Goal: Task Accomplishment & Management: Manage account settings

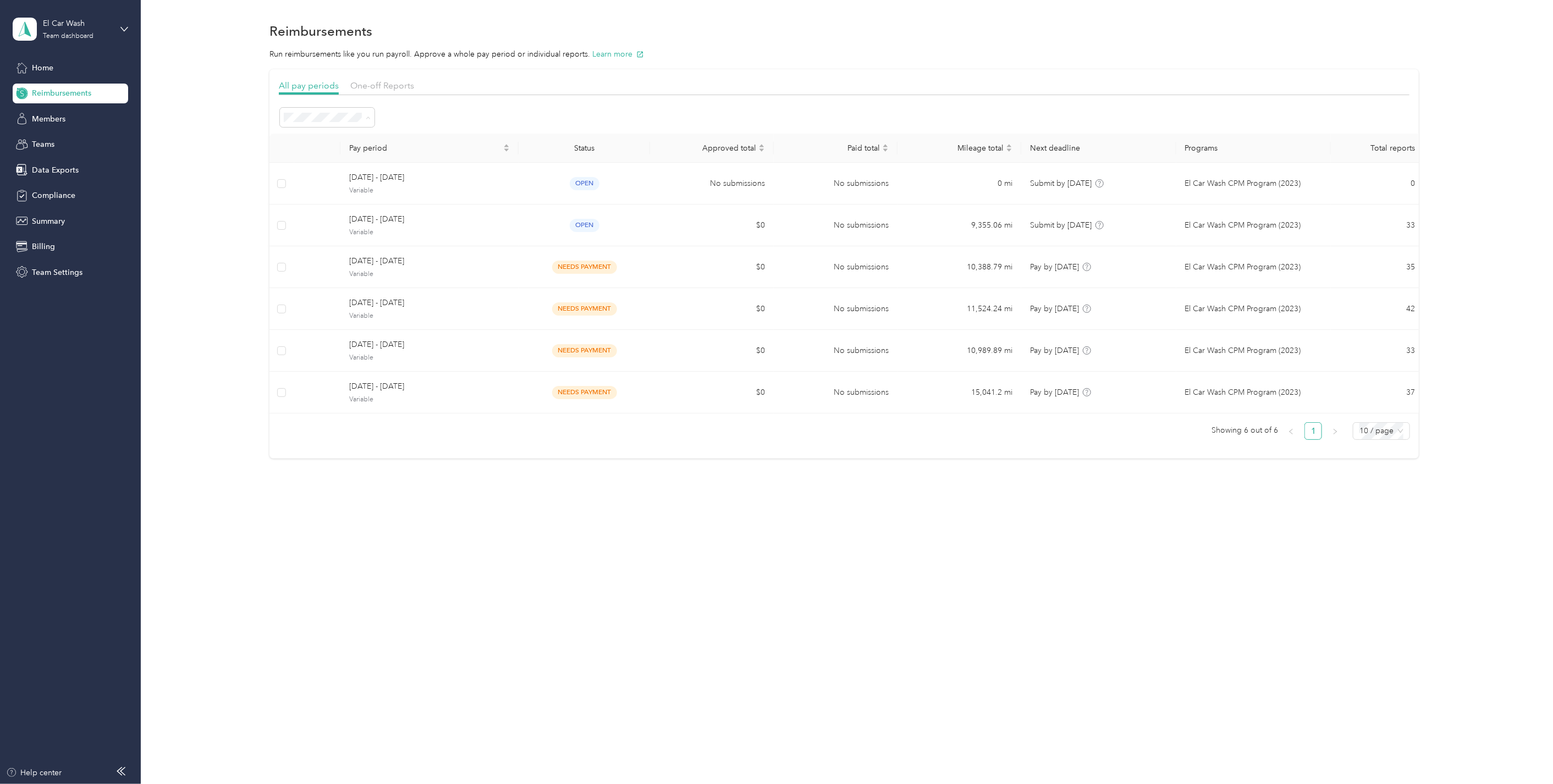
click at [410, 111] on div at bounding box center [843, 118] width 1130 height 22
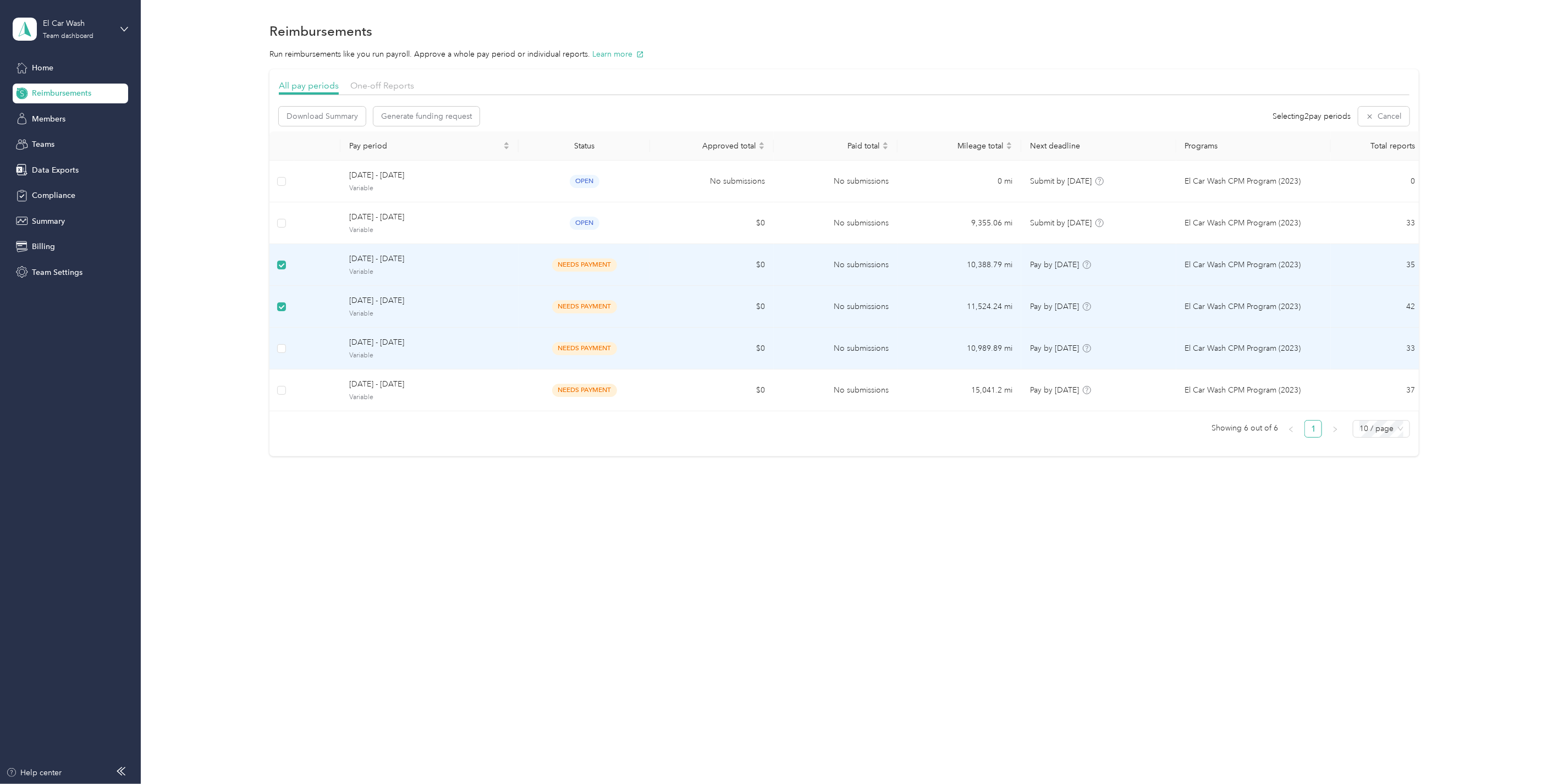
click at [283, 354] on label at bounding box center [282, 348] width 9 height 12
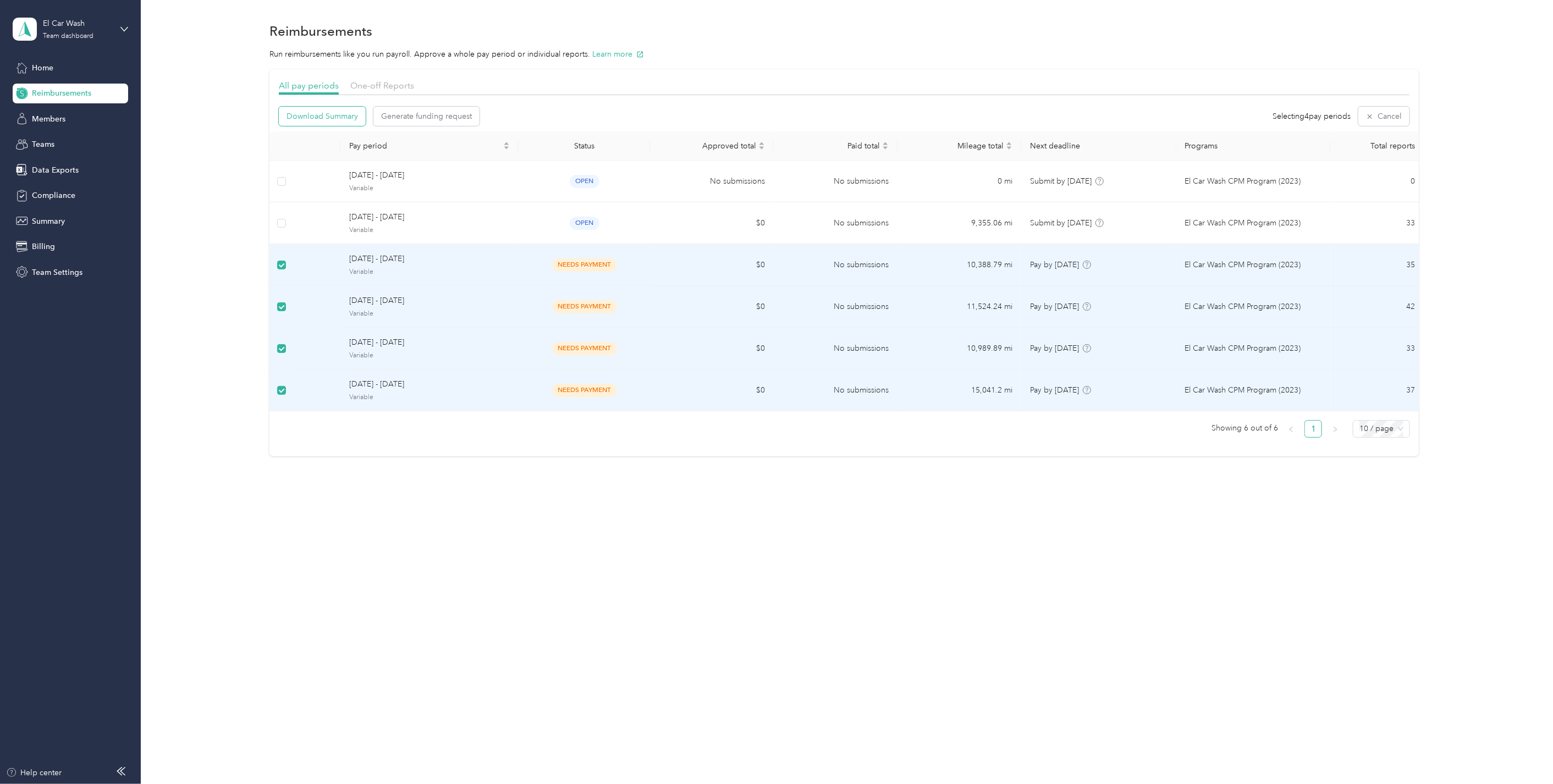
click at [329, 118] on span "Download Summary" at bounding box center [322, 116] width 72 height 11
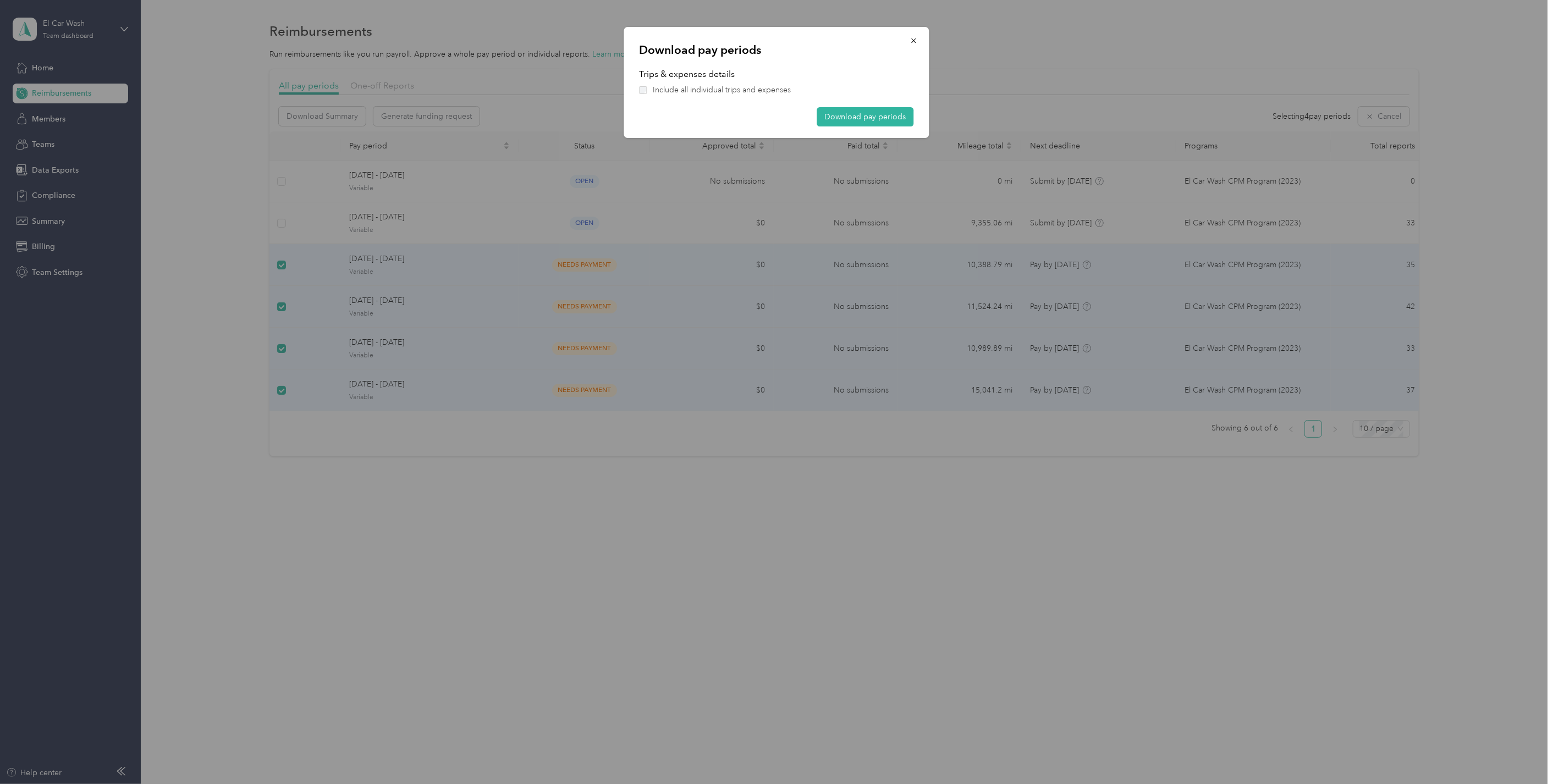
click at [843, 120] on button "Download pay periods" at bounding box center [866, 117] width 97 height 19
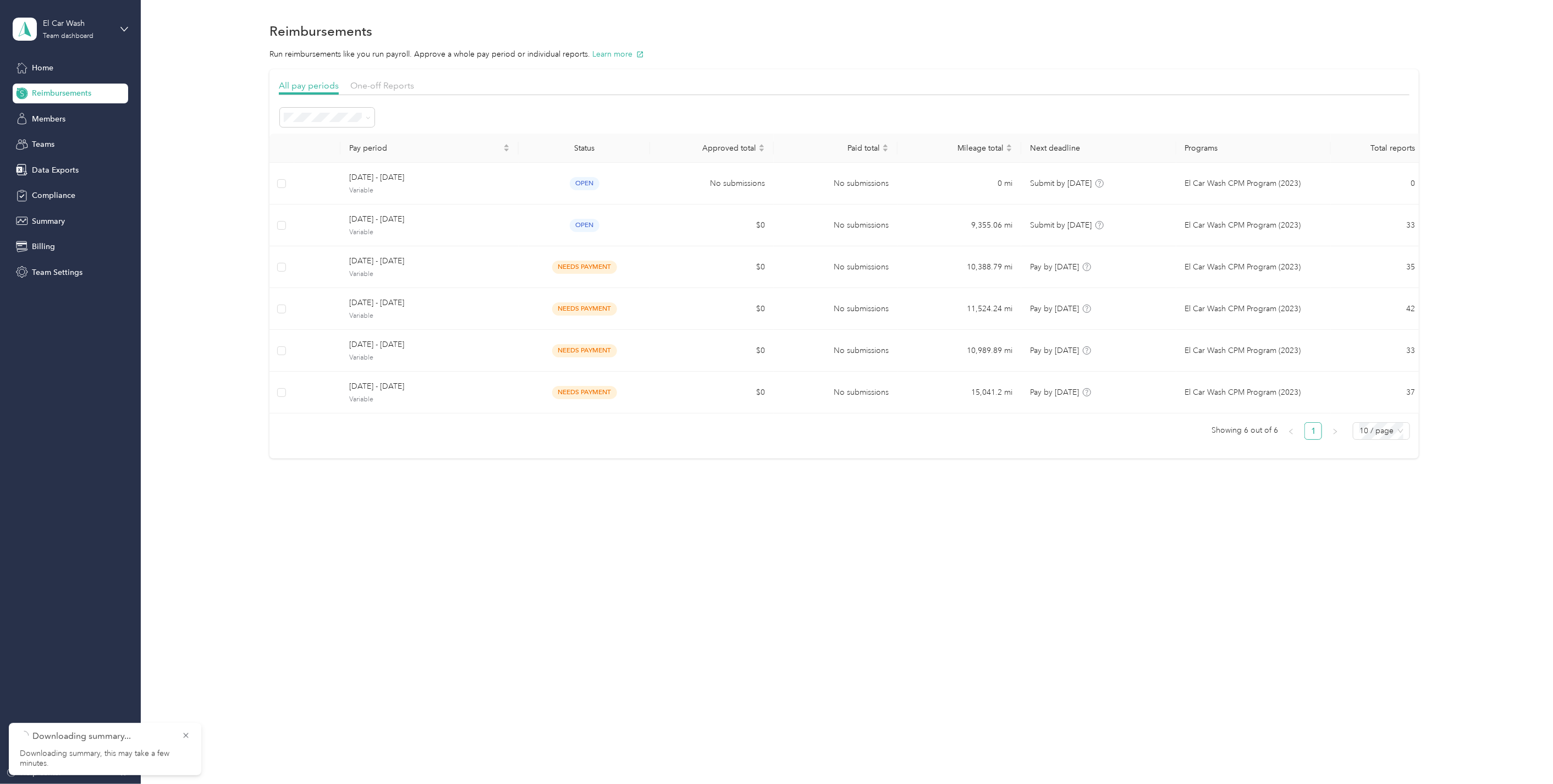
click at [201, 215] on div "All pay periods One-off Reports Pay period Status Approved total Paid total Mil…" at bounding box center [844, 264] width 1380 height 389
click at [187, 198] on div "All pay periods One-off Reports Pay period Status Approved total Paid total Mil…" at bounding box center [844, 264] width 1380 height 389
click at [37, 119] on span "Members" at bounding box center [49, 119] width 34 height 11
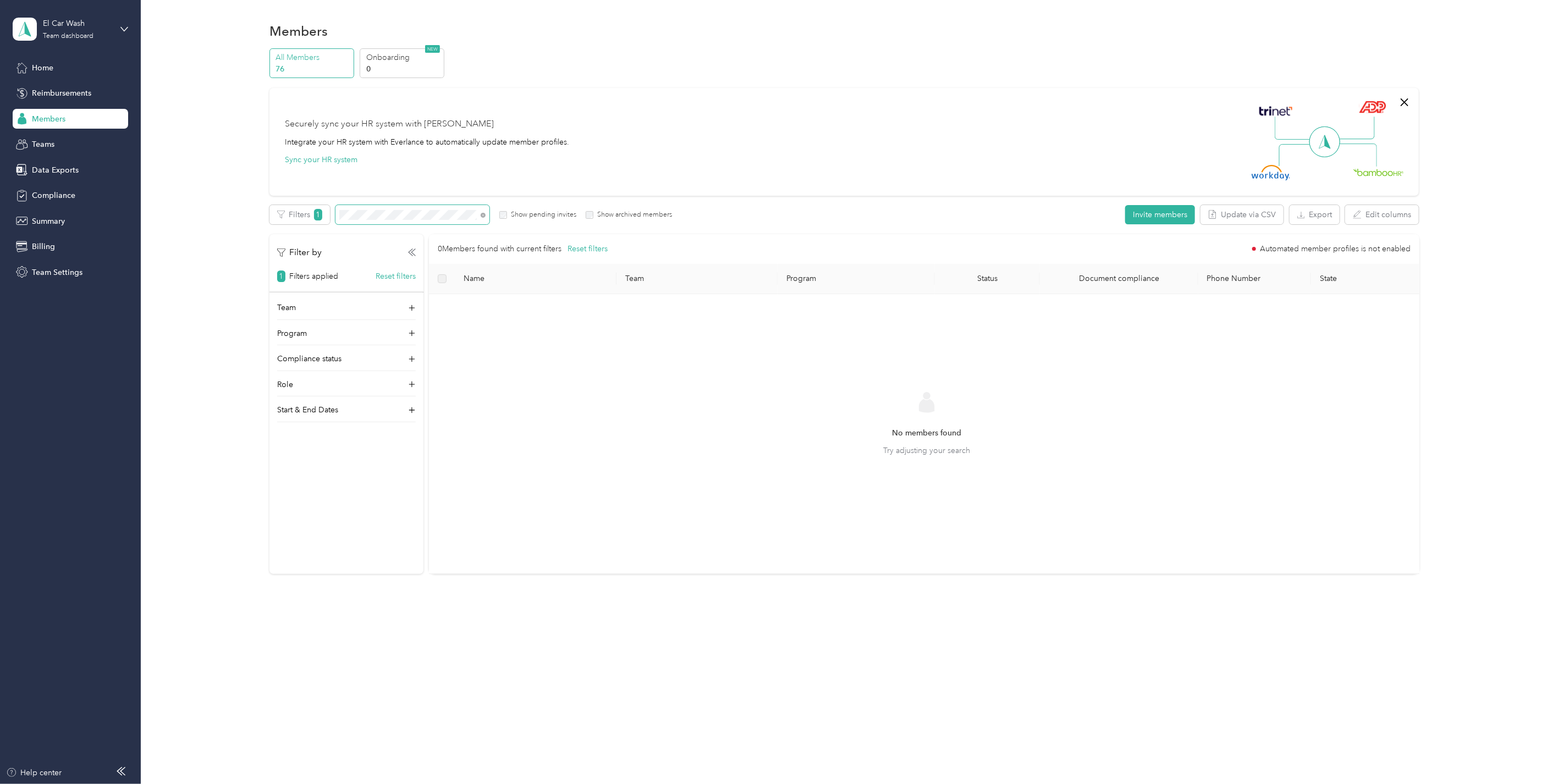
click at [409, 222] on span at bounding box center [412, 215] width 154 height 19
click at [484, 216] on icon at bounding box center [483, 215] width 5 height 5
click at [405, 127] on div "Securely sync your HR system with [PERSON_NAME]" at bounding box center [389, 124] width 209 height 13
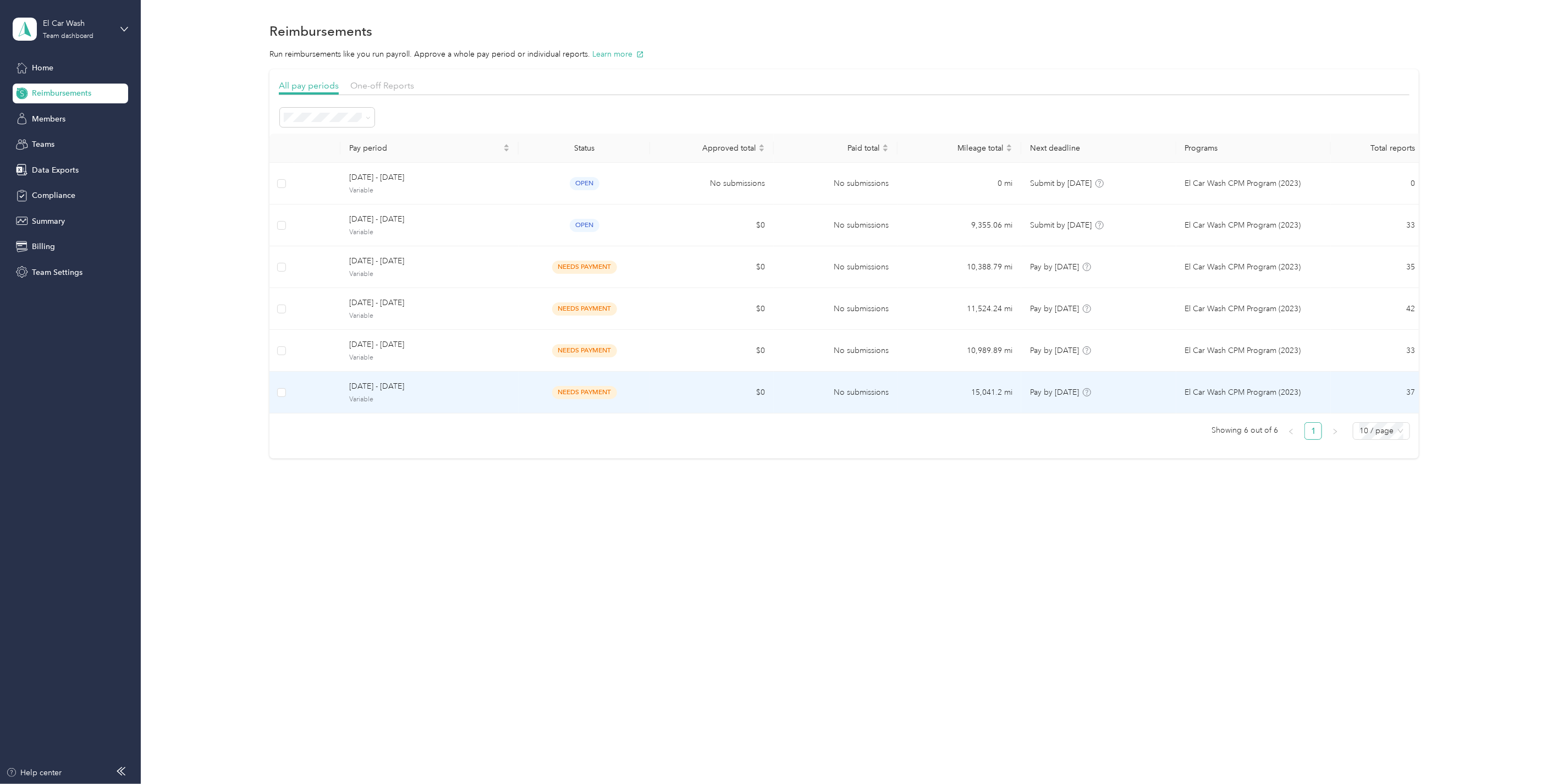
click at [583, 397] on span "needs payment" at bounding box center [585, 392] width 65 height 13
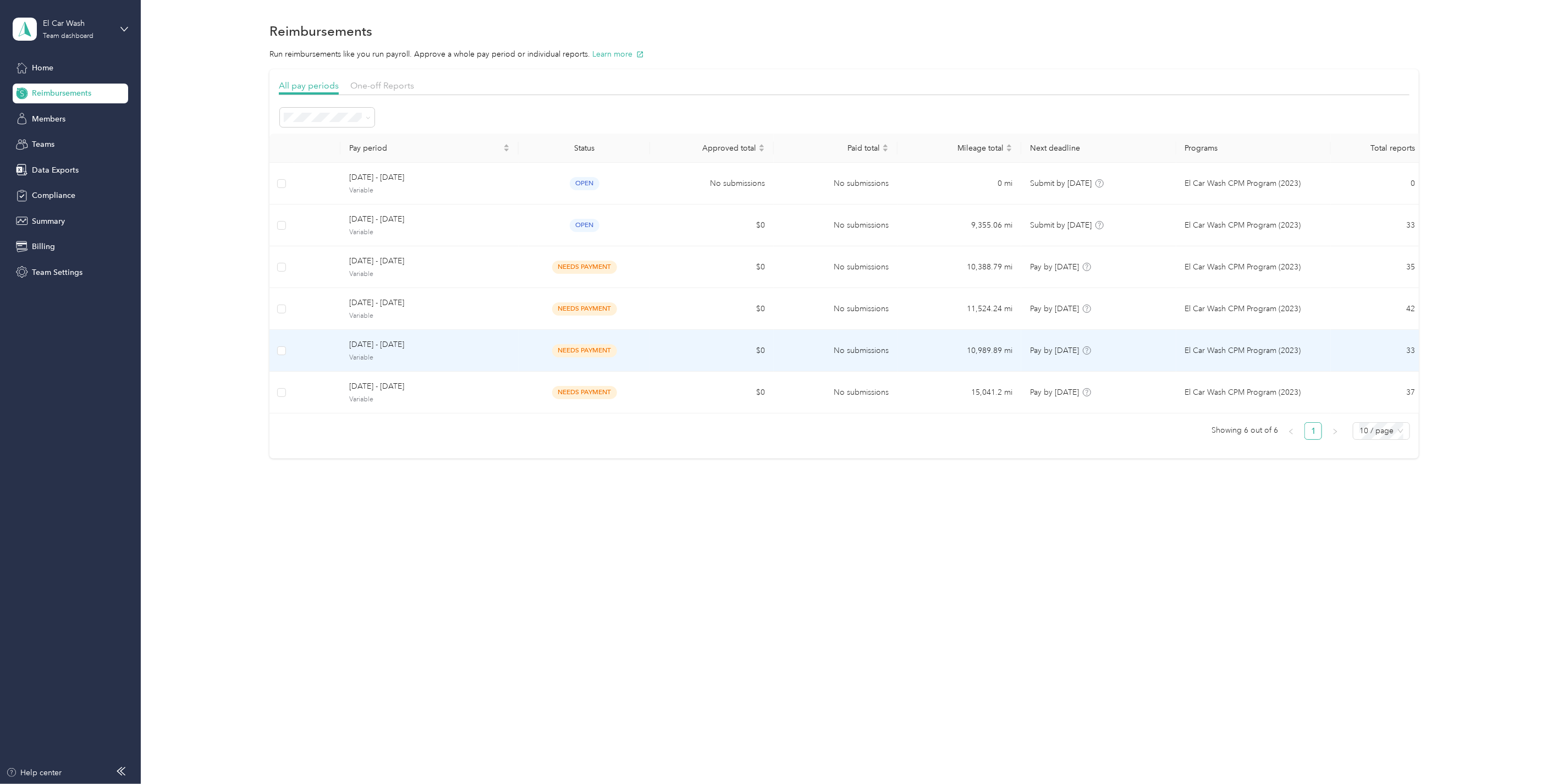
click at [433, 348] on span "[DATE] - [DATE]" at bounding box center [429, 345] width 160 height 12
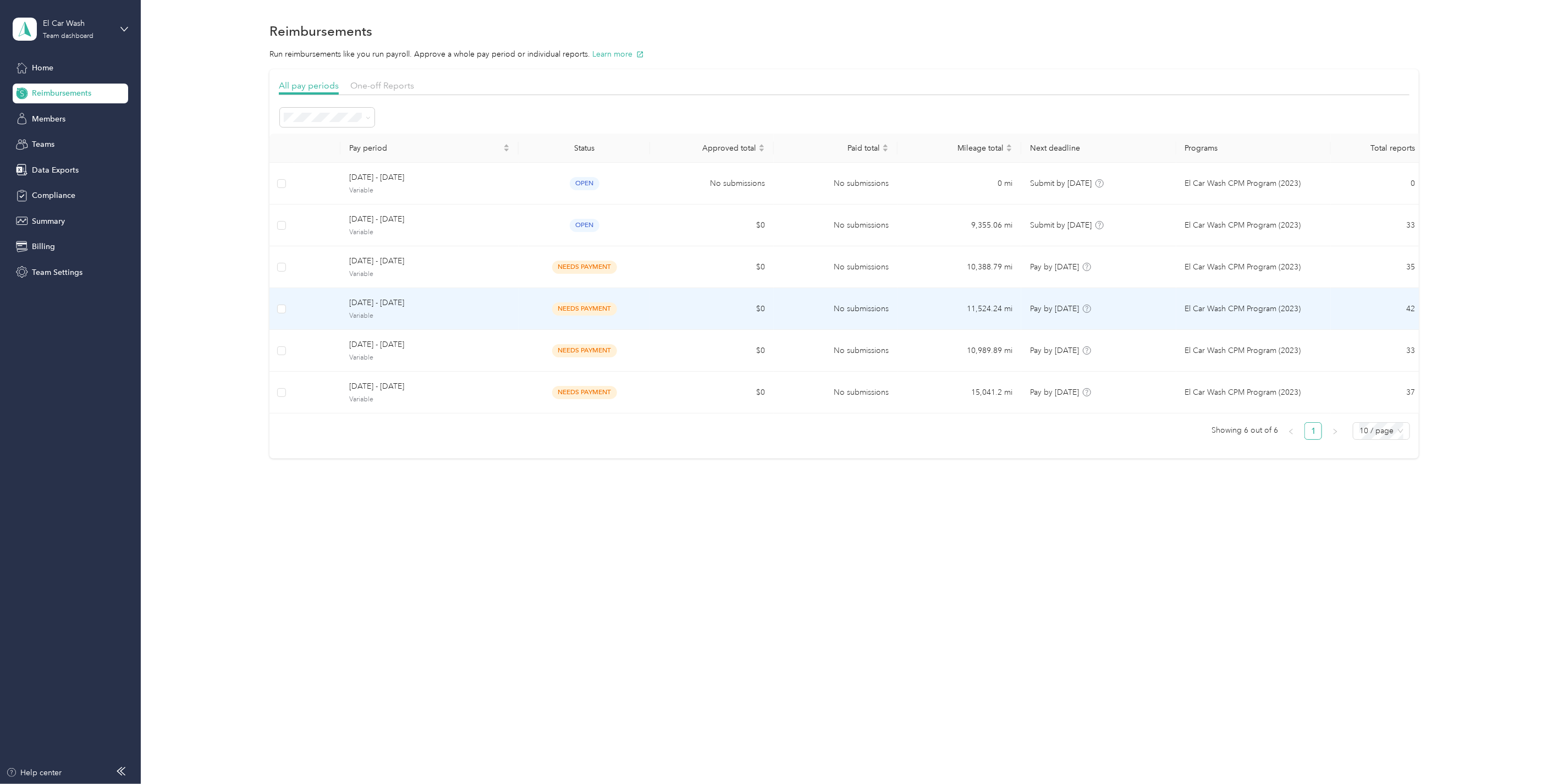
click at [410, 294] on td "[DATE] - [DATE] Variable" at bounding box center [430, 309] width 178 height 42
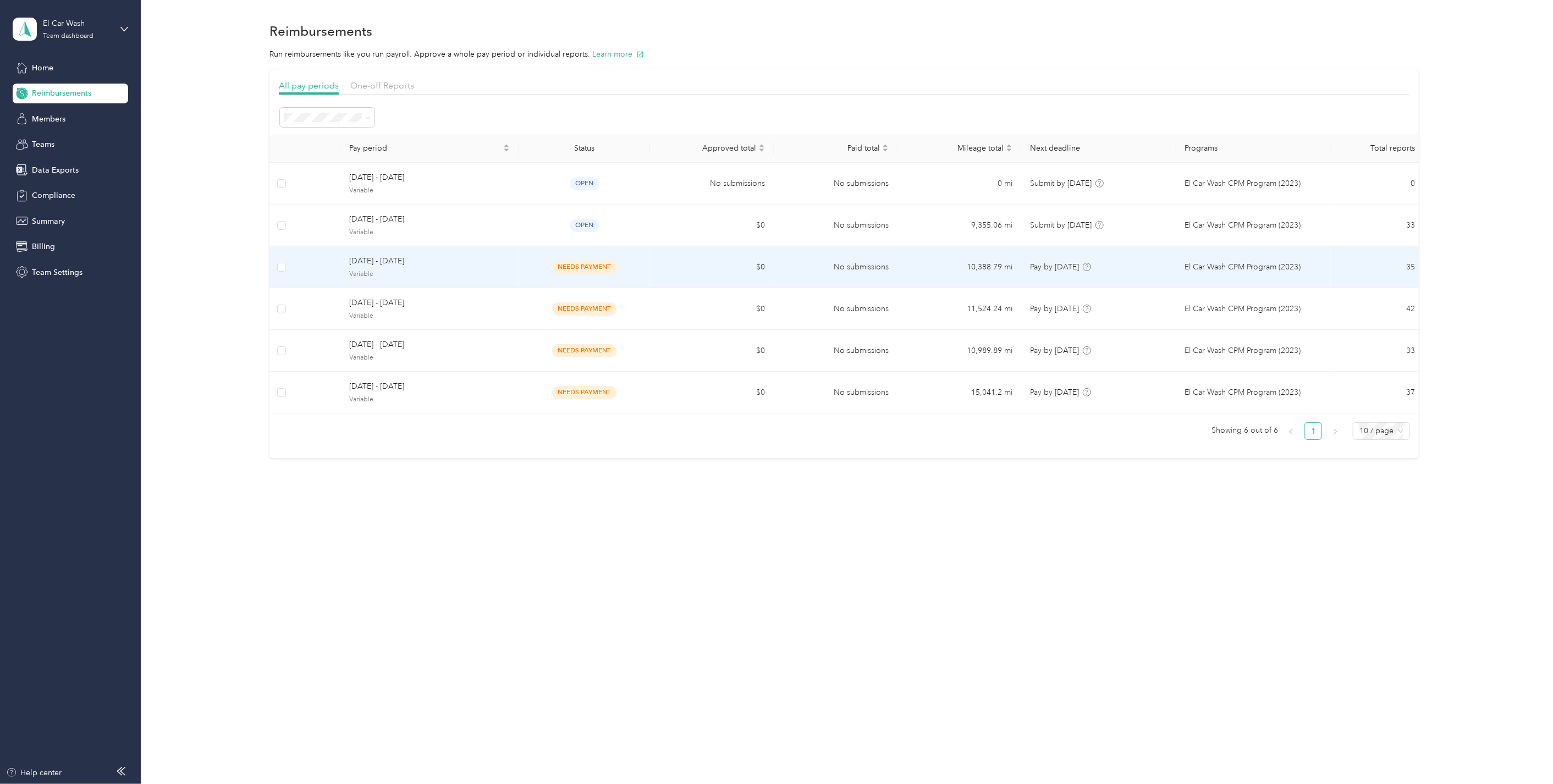
click at [492, 266] on div "[DATE] - [DATE] Variable" at bounding box center [429, 266] width 160 height 24
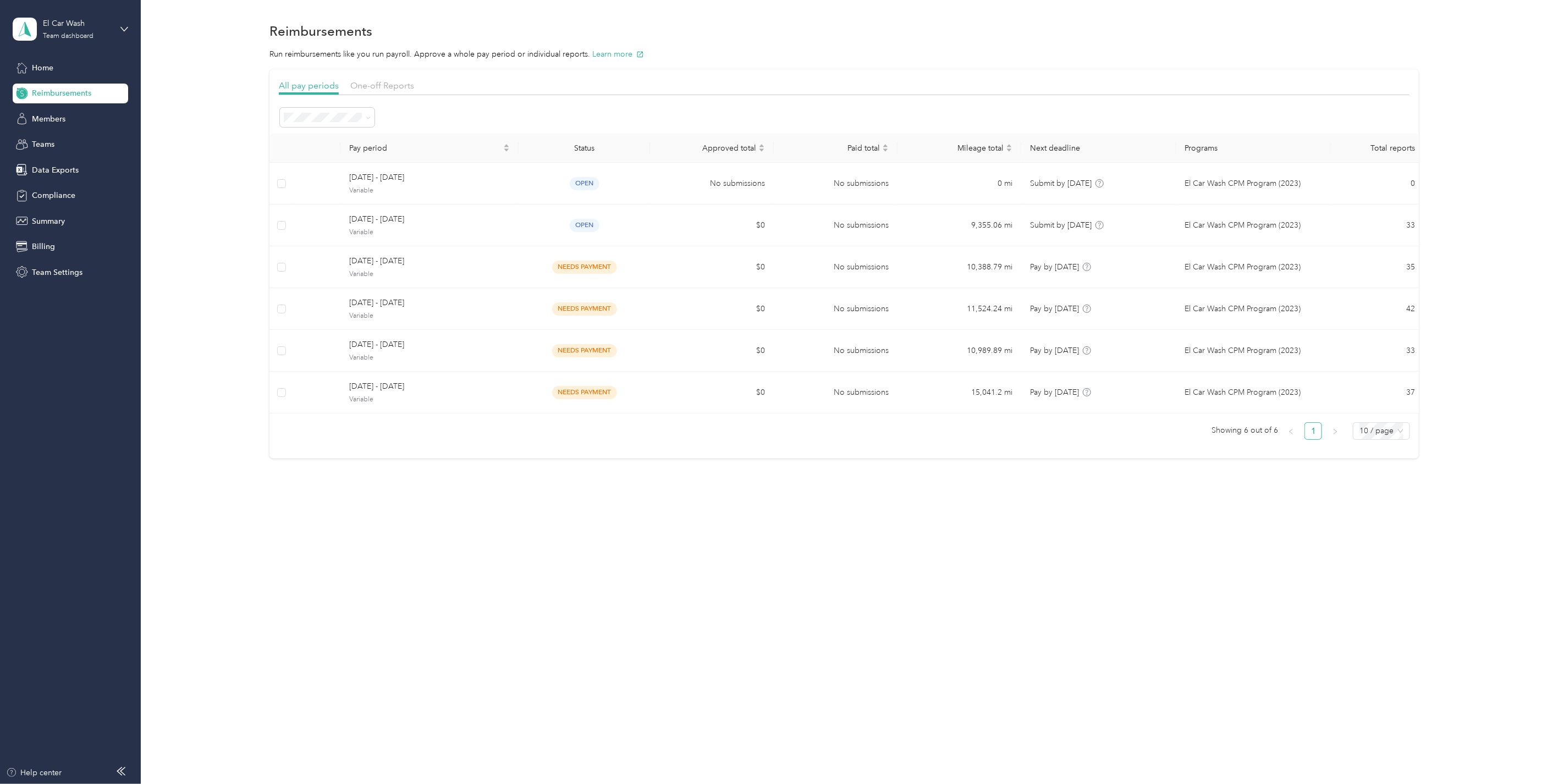
drag, startPoint x: 396, startPoint y: 536, endPoint x: 405, endPoint y: 532, distance: 9.8
click at [400, 535] on div "Reimbursements Run reimbursements like you run payroll. Approve a whole pay per…" at bounding box center [844, 392] width 1407 height 784
drag, startPoint x: 561, startPoint y: 601, endPoint x: 565, endPoint y: 583, distance: 18.4
click at [561, 600] on div "Reimbursements Run reimbursements like you run payroll. Approve a whole pay per…" at bounding box center [844, 392] width 1407 height 784
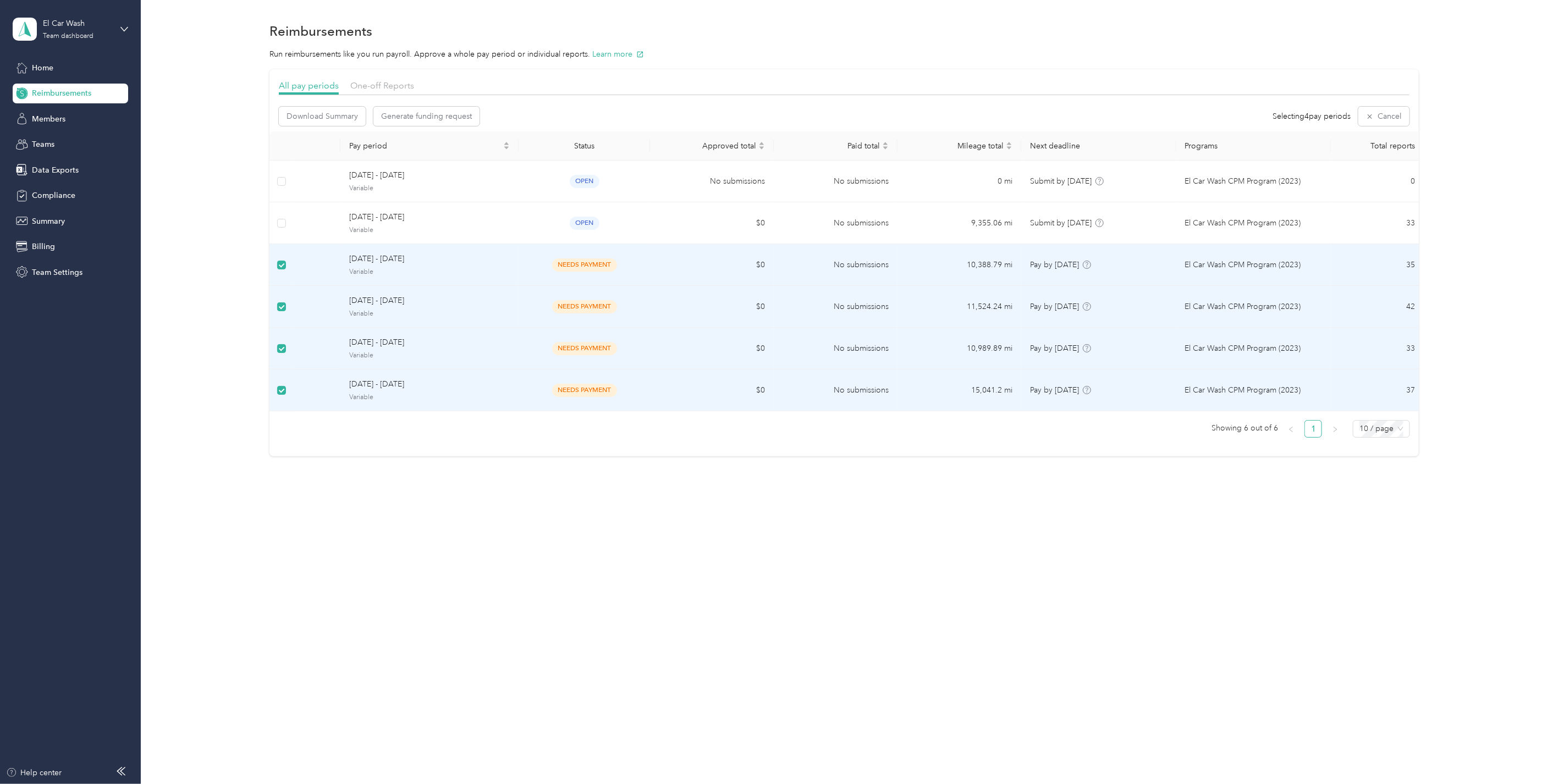
click at [578, 266] on span "needs payment" at bounding box center [585, 265] width 65 height 13
click at [353, 261] on span "[DATE] - [DATE]" at bounding box center [429, 259] width 160 height 12
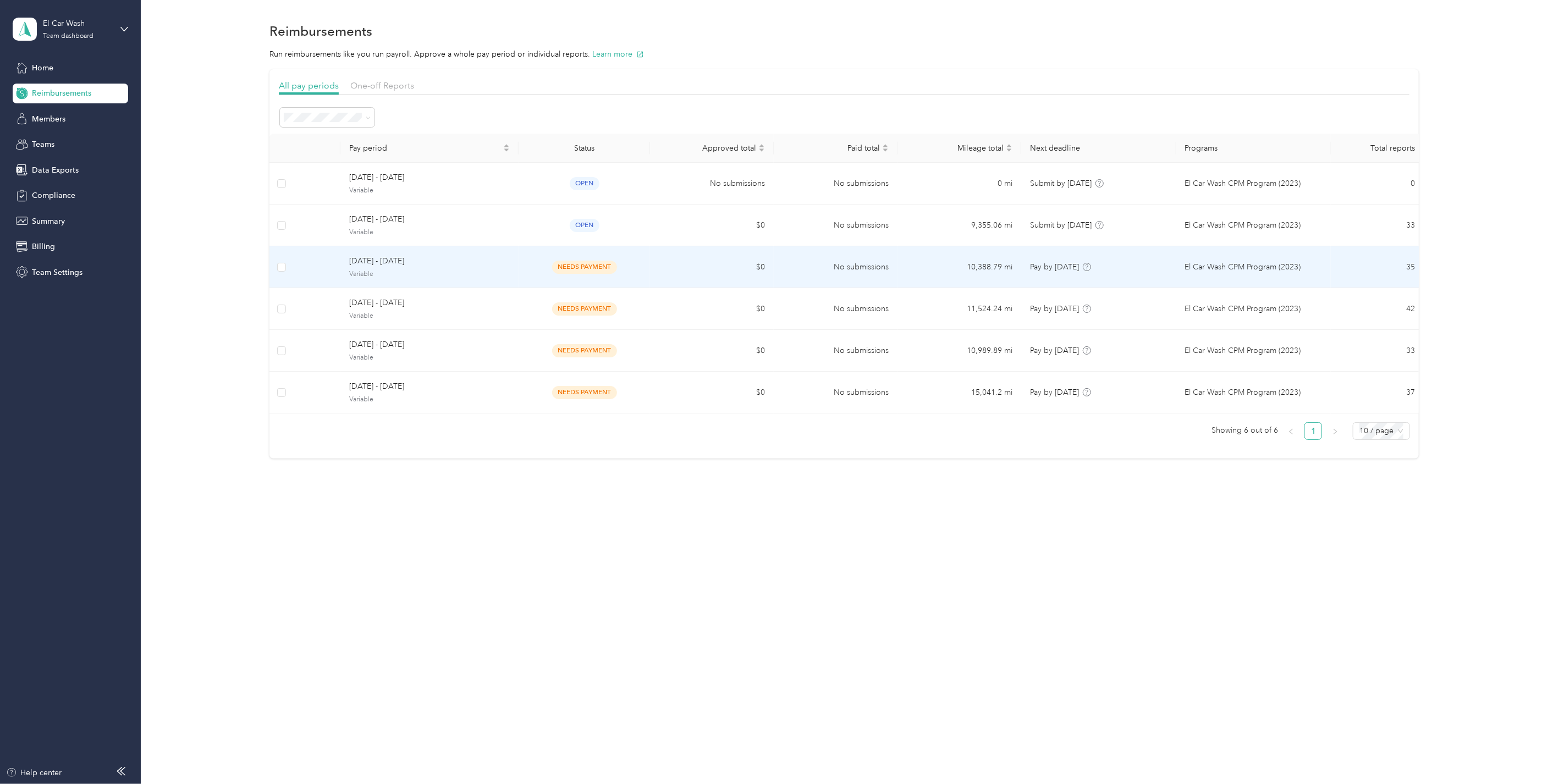
click at [569, 262] on span "needs payment" at bounding box center [585, 266] width 65 height 13
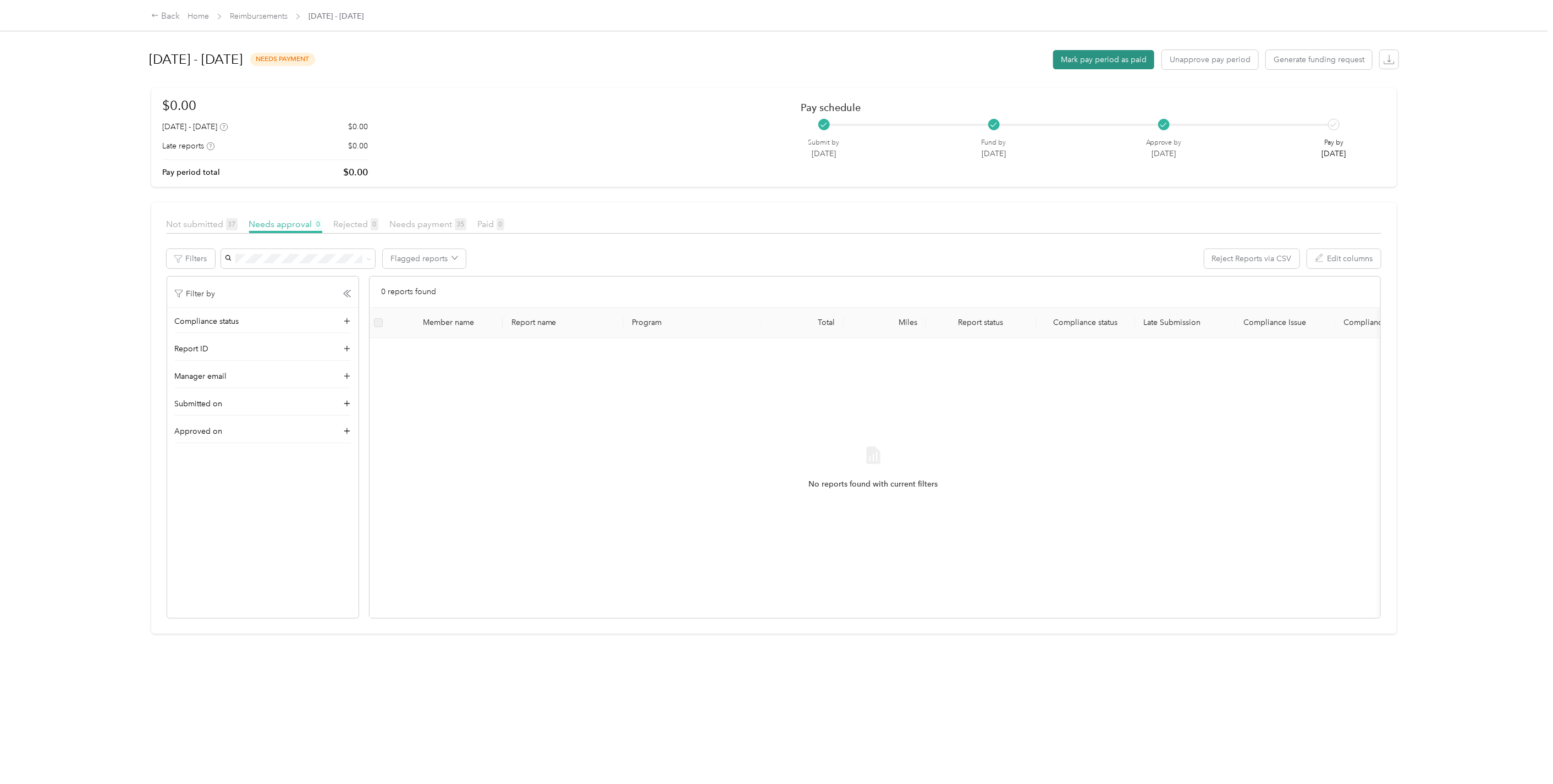
click at [1093, 57] on button "Mark pay period as paid" at bounding box center [1104, 60] width 101 height 19
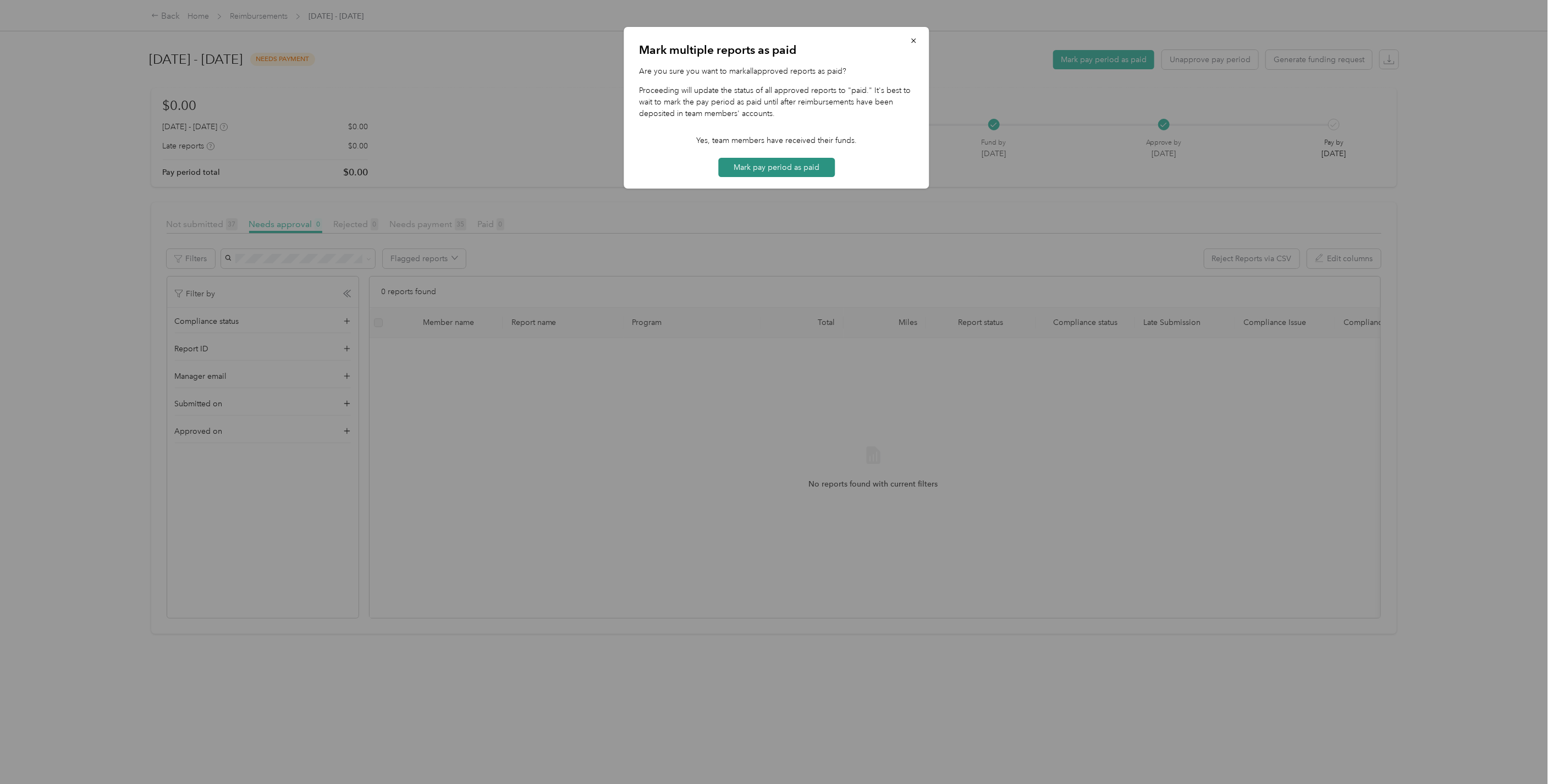
click at [752, 165] on button "Mark pay period as paid" at bounding box center [776, 168] width 116 height 19
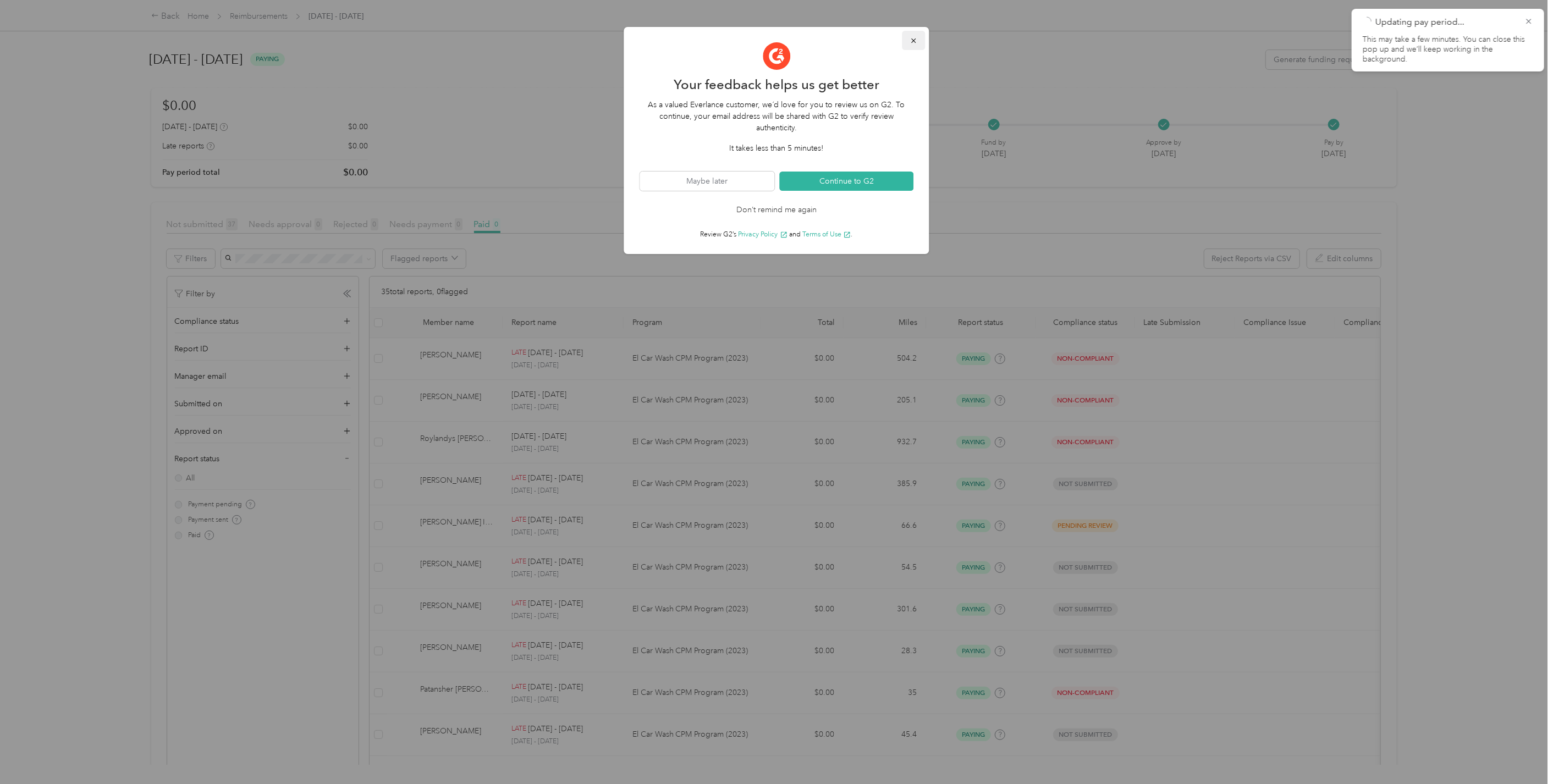
click at [918, 45] on button "button" at bounding box center [914, 40] width 23 height 19
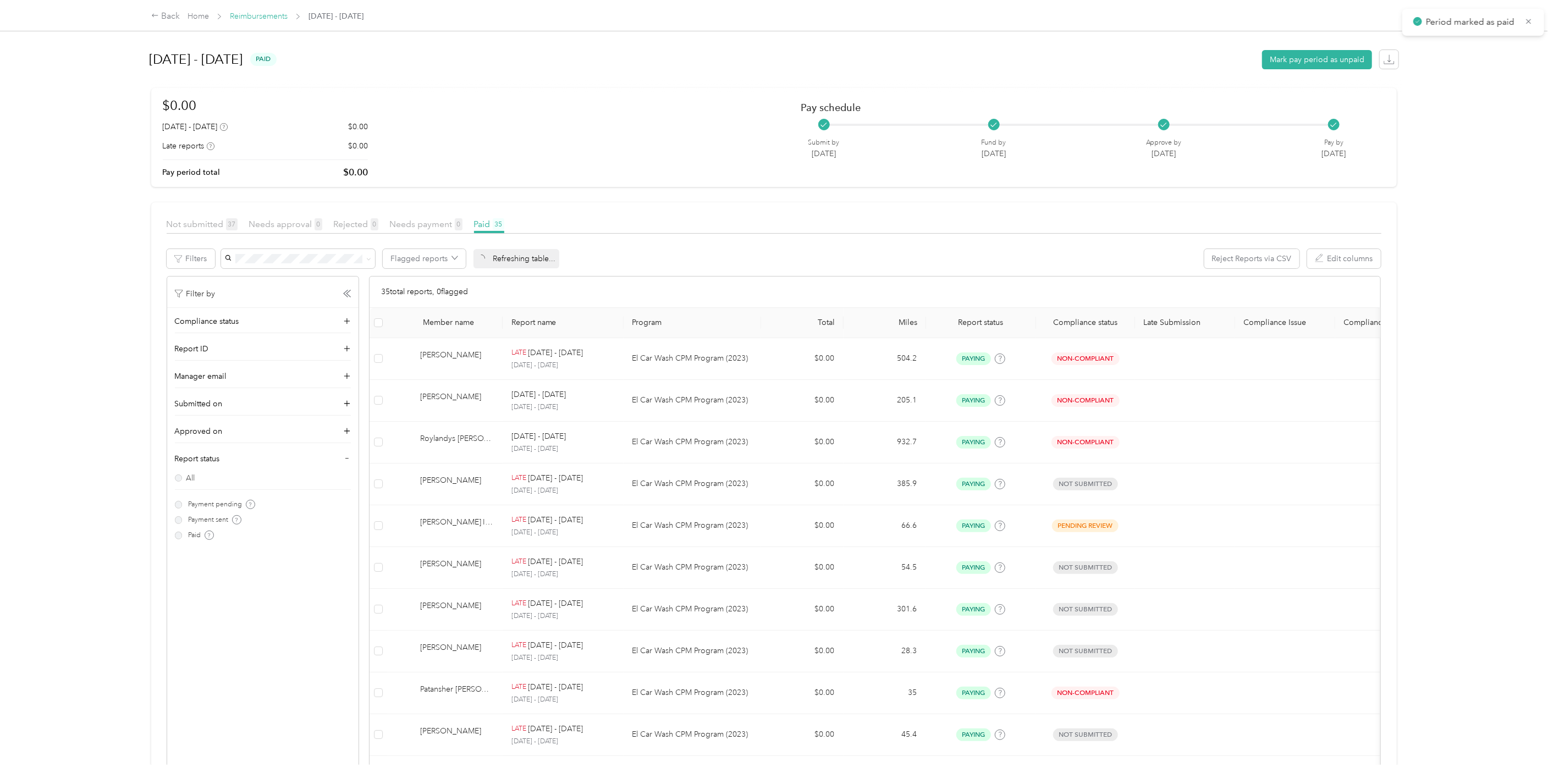
click at [274, 17] on link "Reimbursements" at bounding box center [259, 16] width 58 height 10
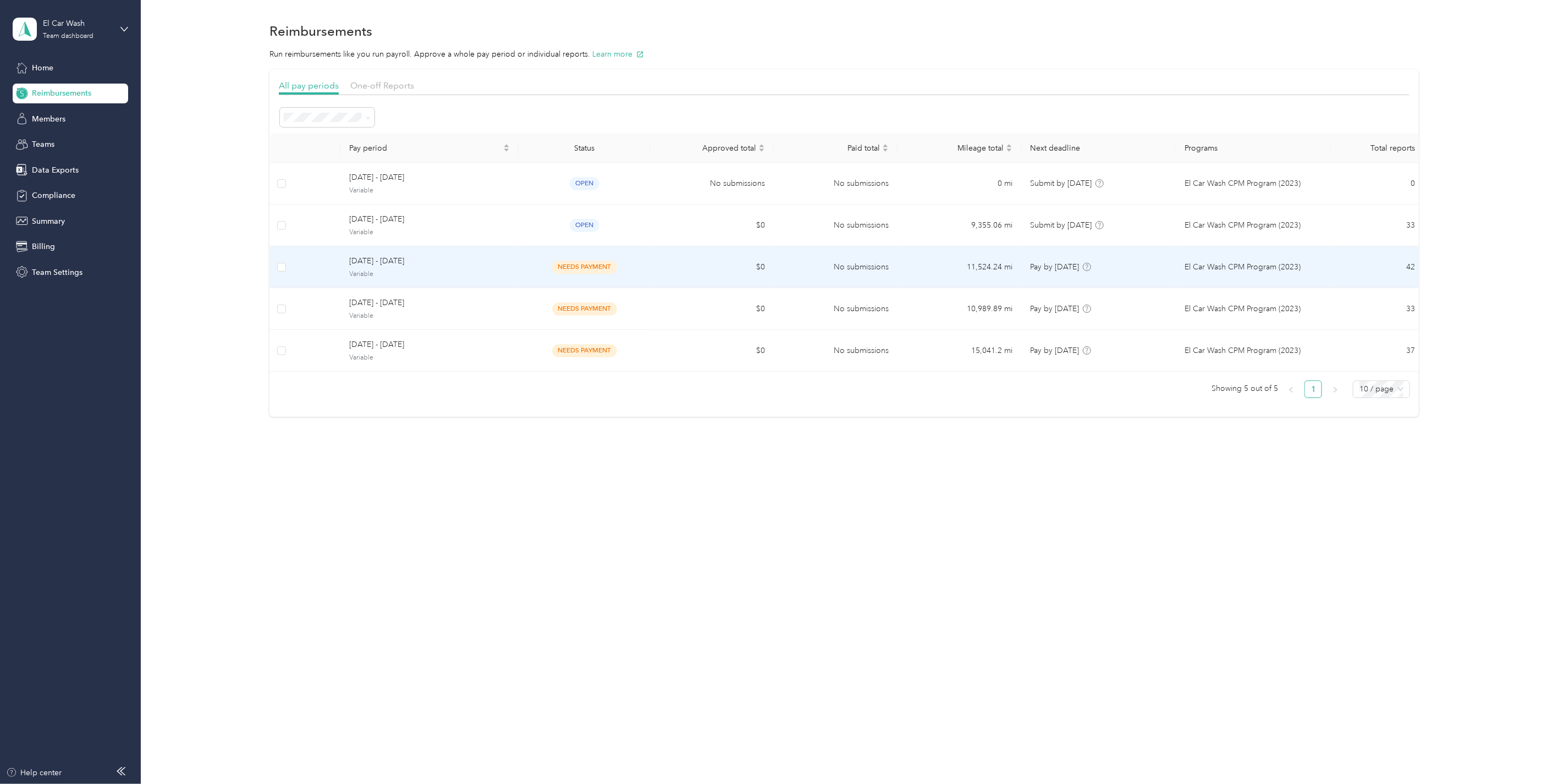
click at [473, 262] on span "[DATE] - [DATE]" at bounding box center [429, 261] width 160 height 12
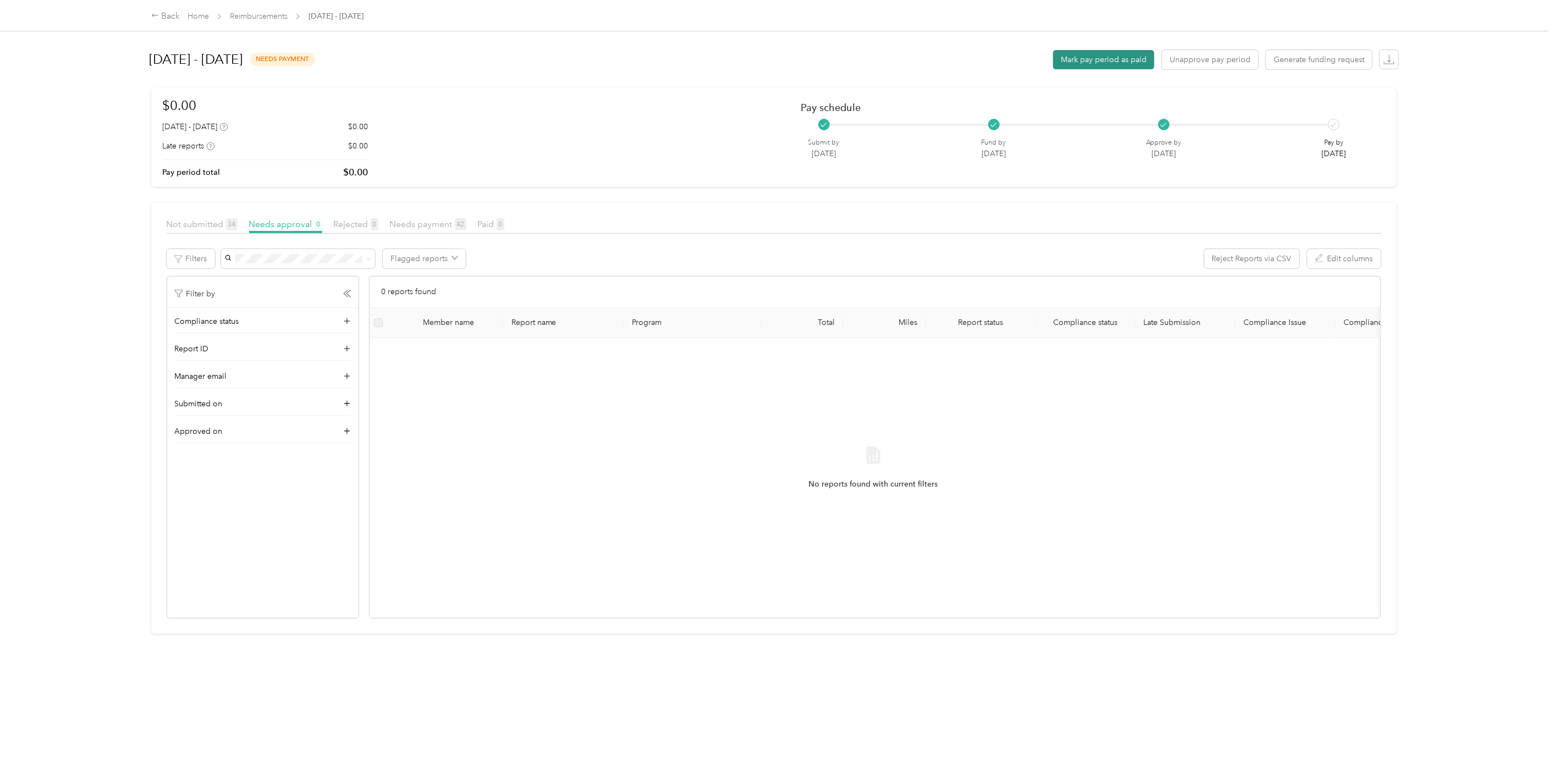
click at [1084, 59] on button "Mark pay period as paid" at bounding box center [1104, 60] width 101 height 19
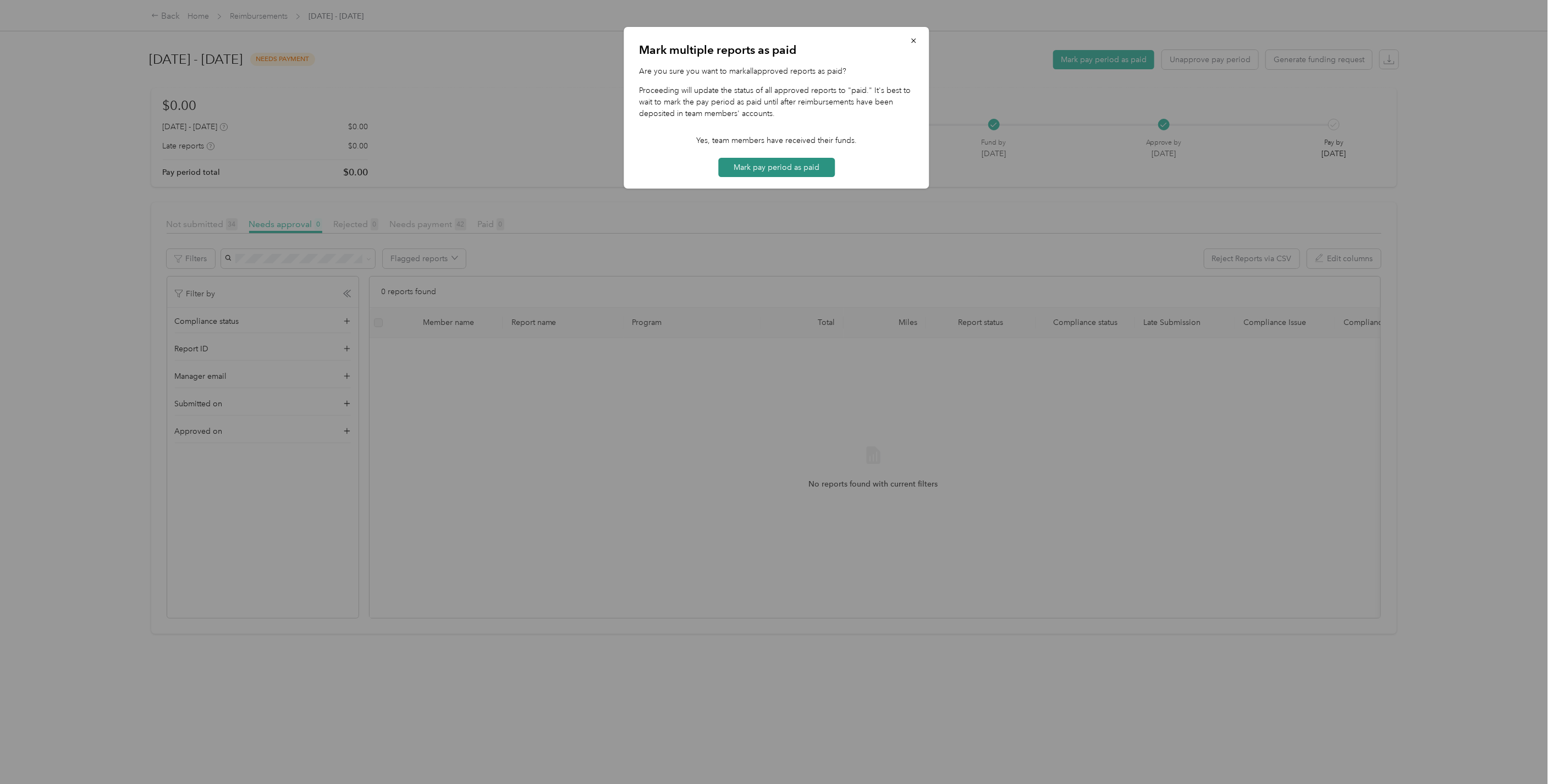
click at [761, 166] on button "Mark pay period as paid" at bounding box center [776, 168] width 116 height 19
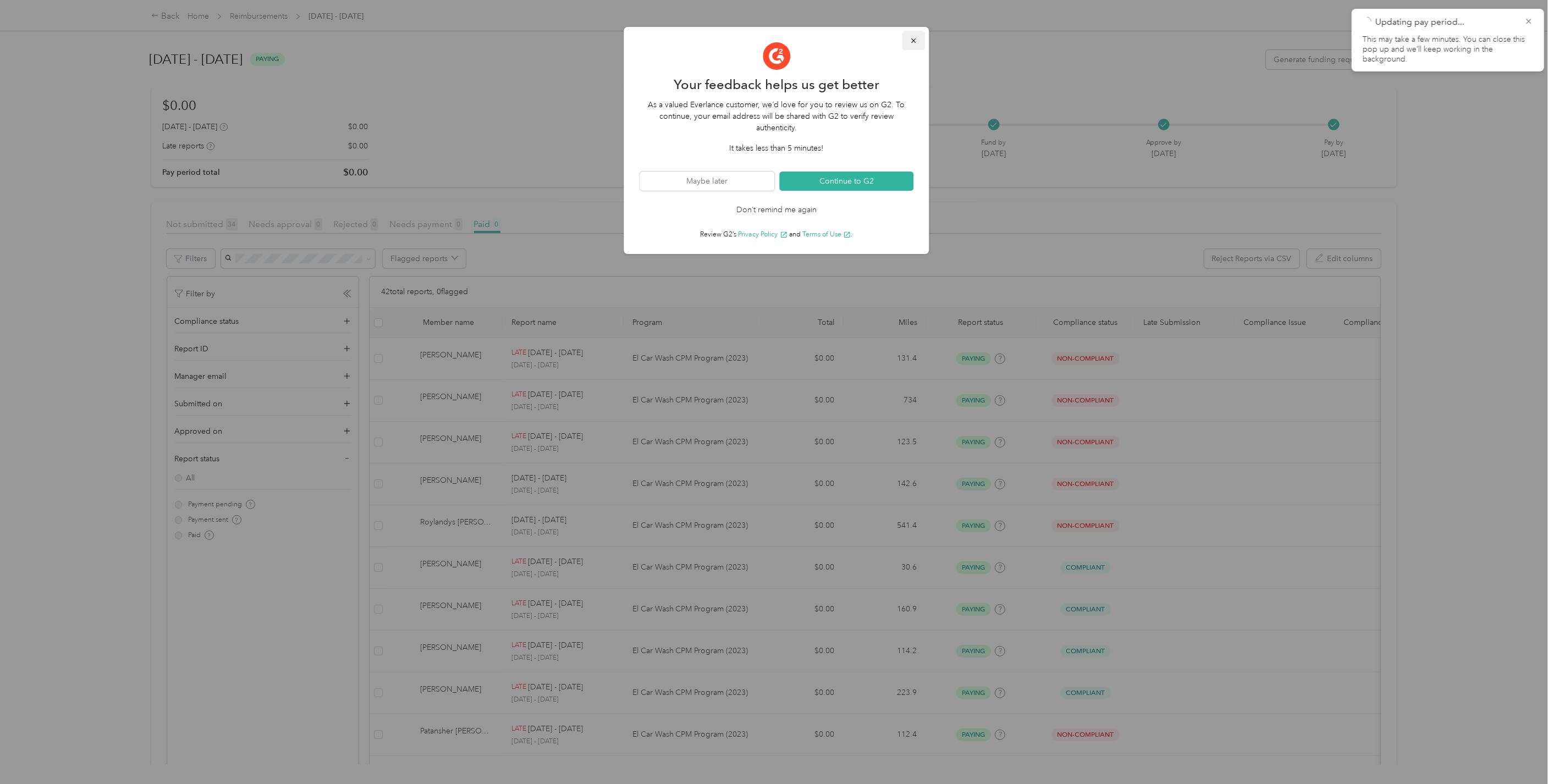
click at [915, 37] on icon "button" at bounding box center [914, 40] width 8 height 8
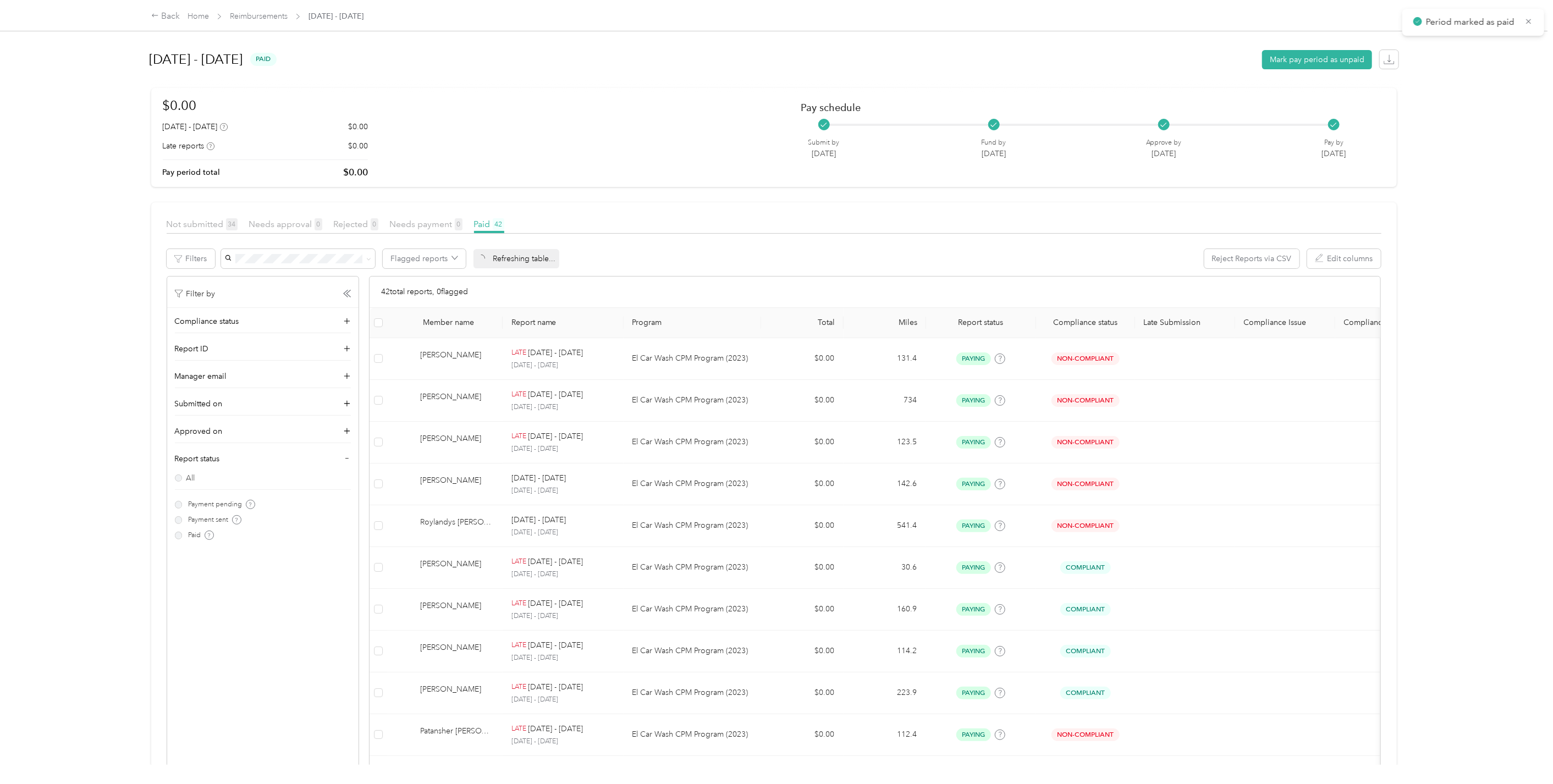
click at [246, 10] on span "Reimbursements" at bounding box center [259, 16] width 58 height 11
click at [268, 15] on link "Reimbursements" at bounding box center [259, 16] width 58 height 10
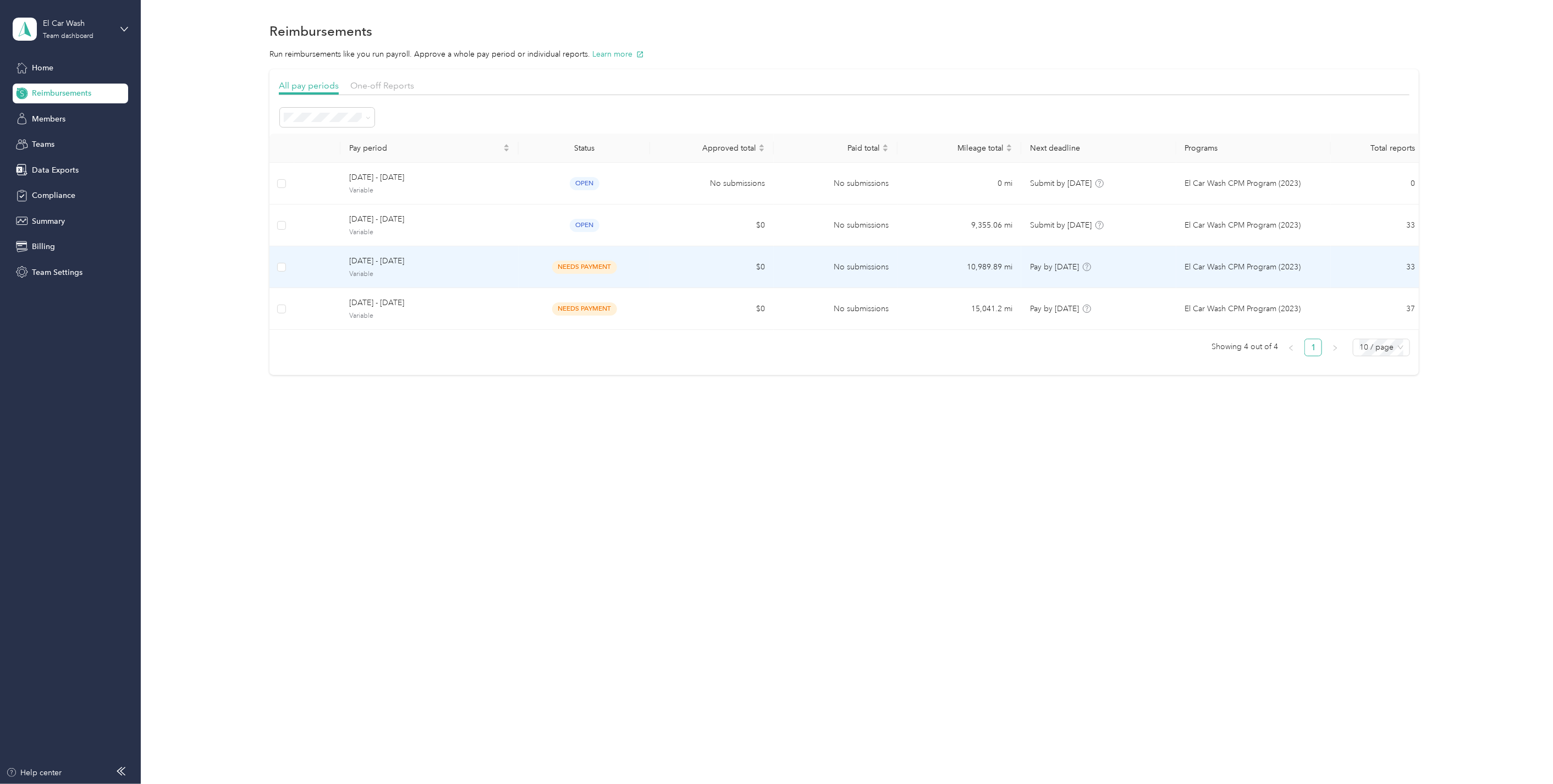
click at [604, 265] on span "needs payment" at bounding box center [585, 266] width 65 height 13
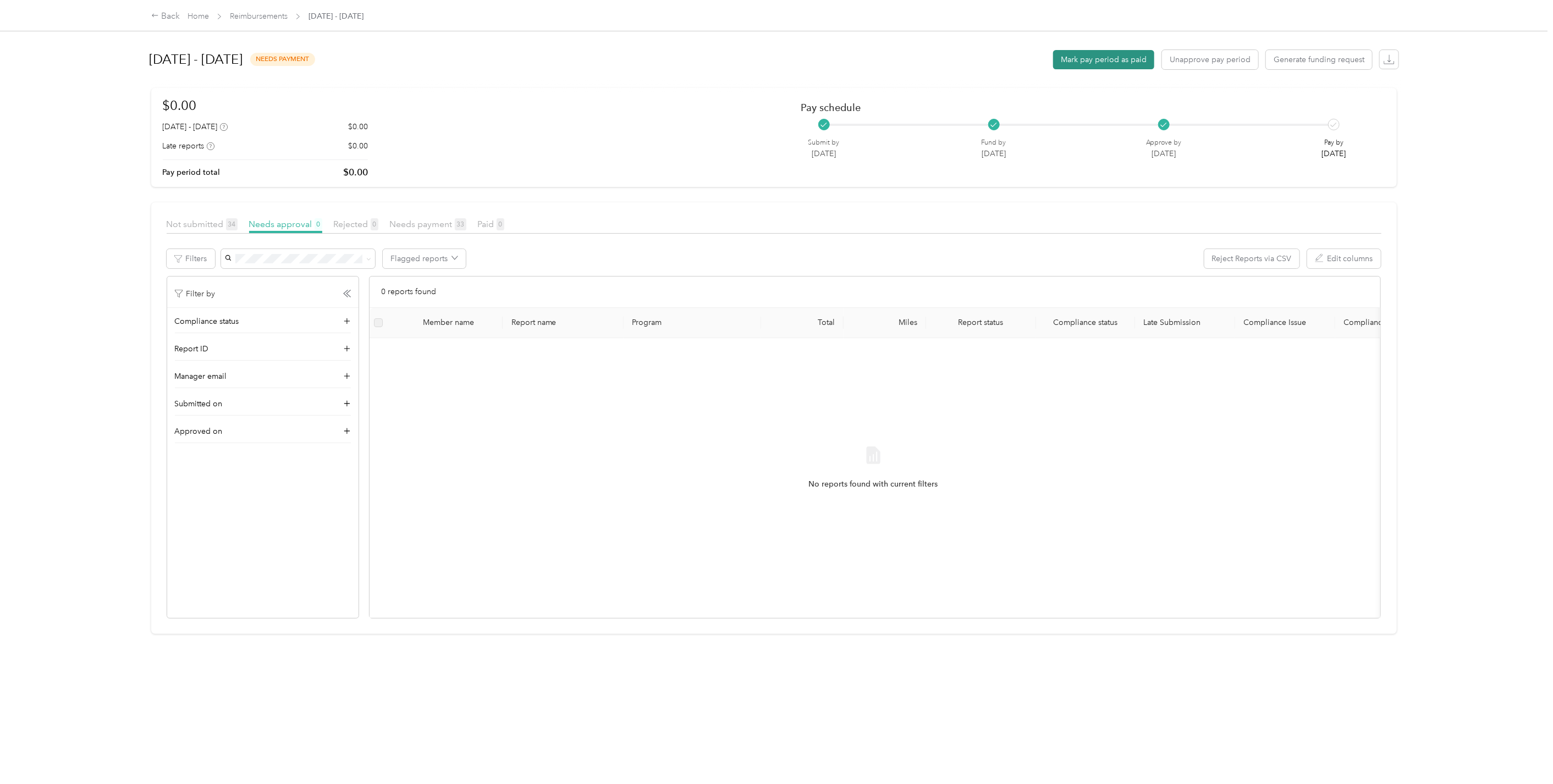
click at [1099, 63] on button "Mark pay period as paid" at bounding box center [1104, 60] width 101 height 19
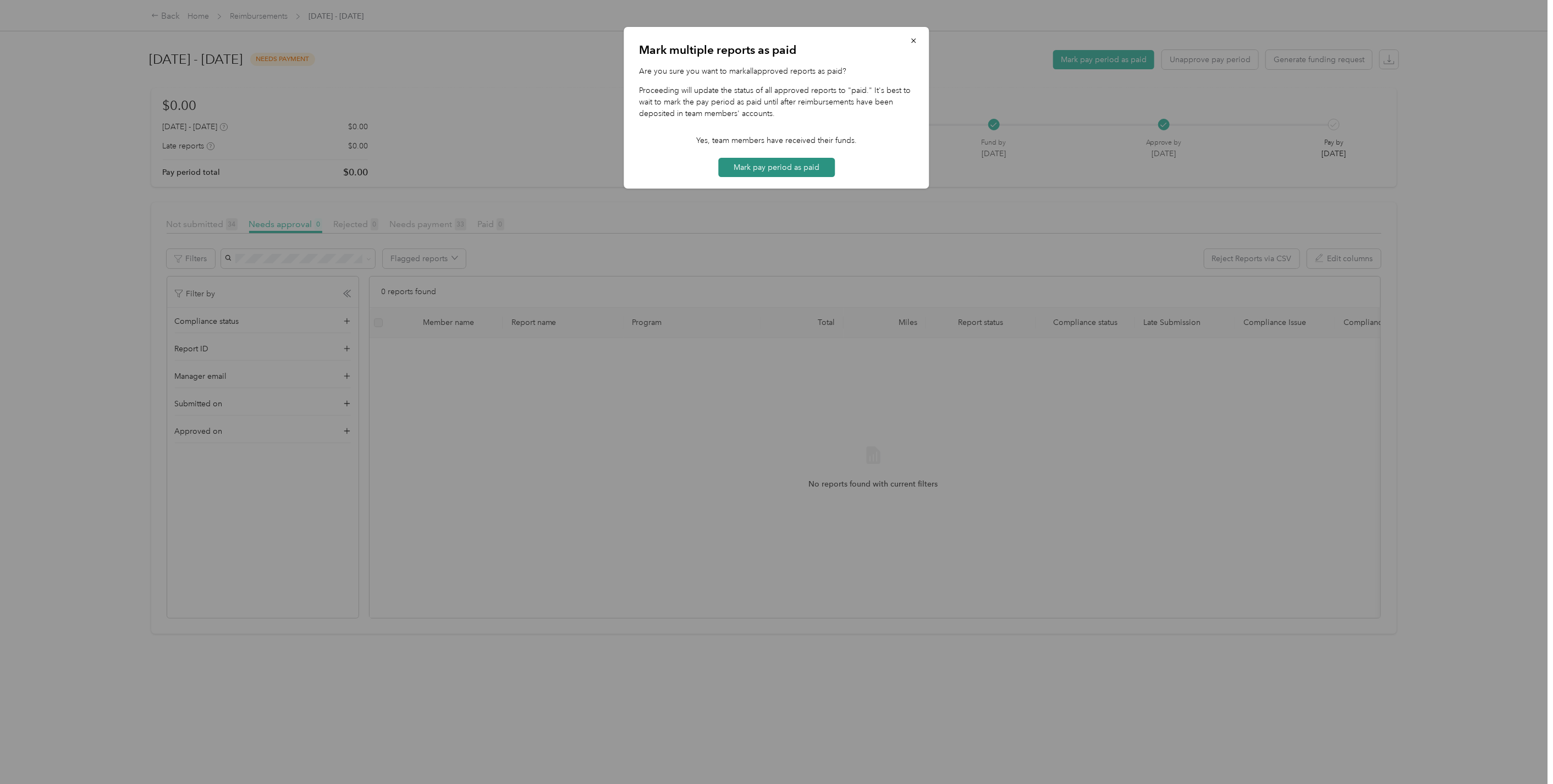
click at [793, 167] on button "Mark pay period as paid" at bounding box center [776, 168] width 116 height 19
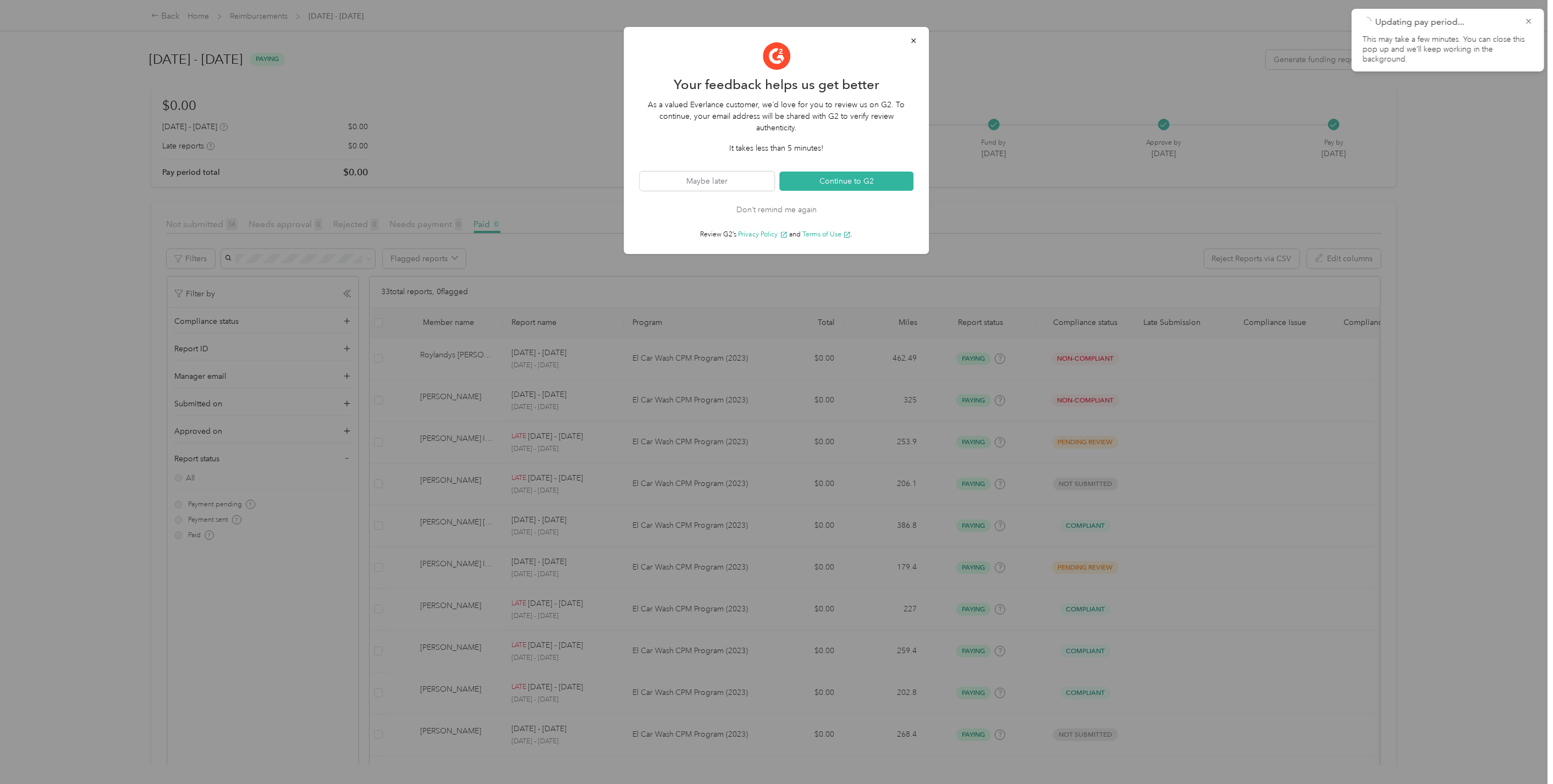
click at [793, 212] on button "Don’t remind me again" at bounding box center [776, 209] width 80 height 11
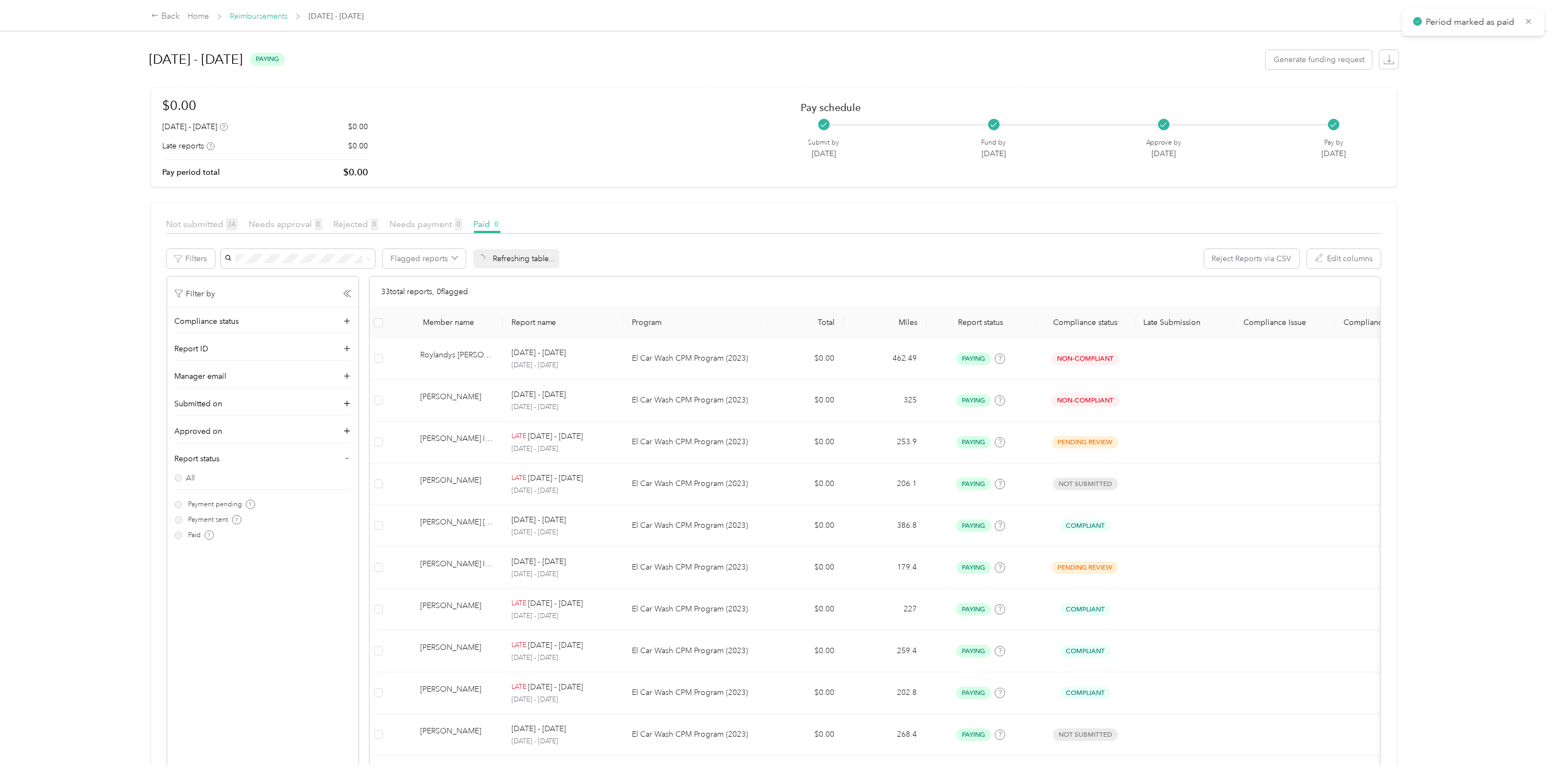
click at [259, 14] on link "Reimbursements" at bounding box center [259, 16] width 58 height 10
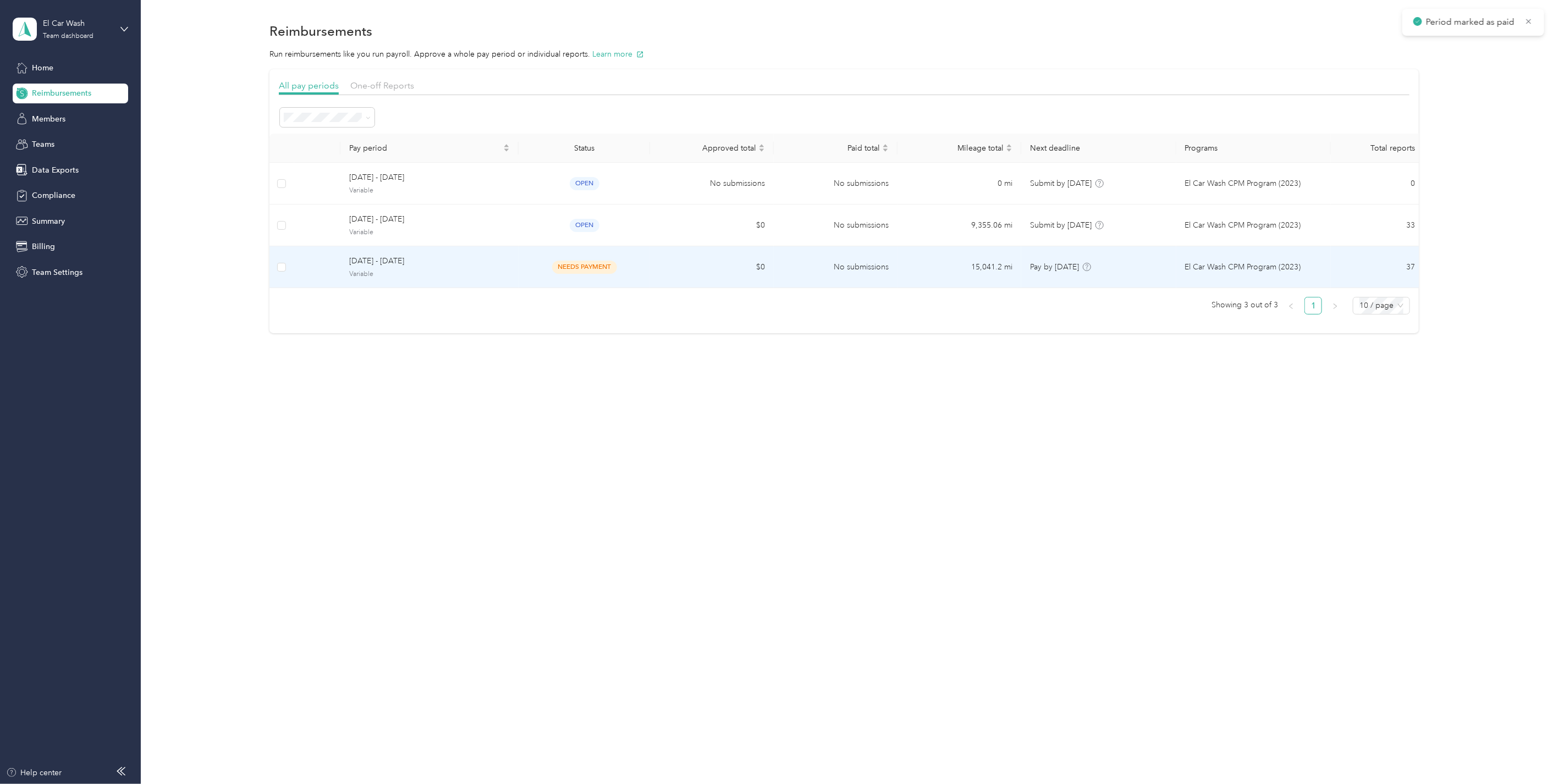
click at [449, 262] on span "[DATE] - [DATE]" at bounding box center [429, 261] width 160 height 12
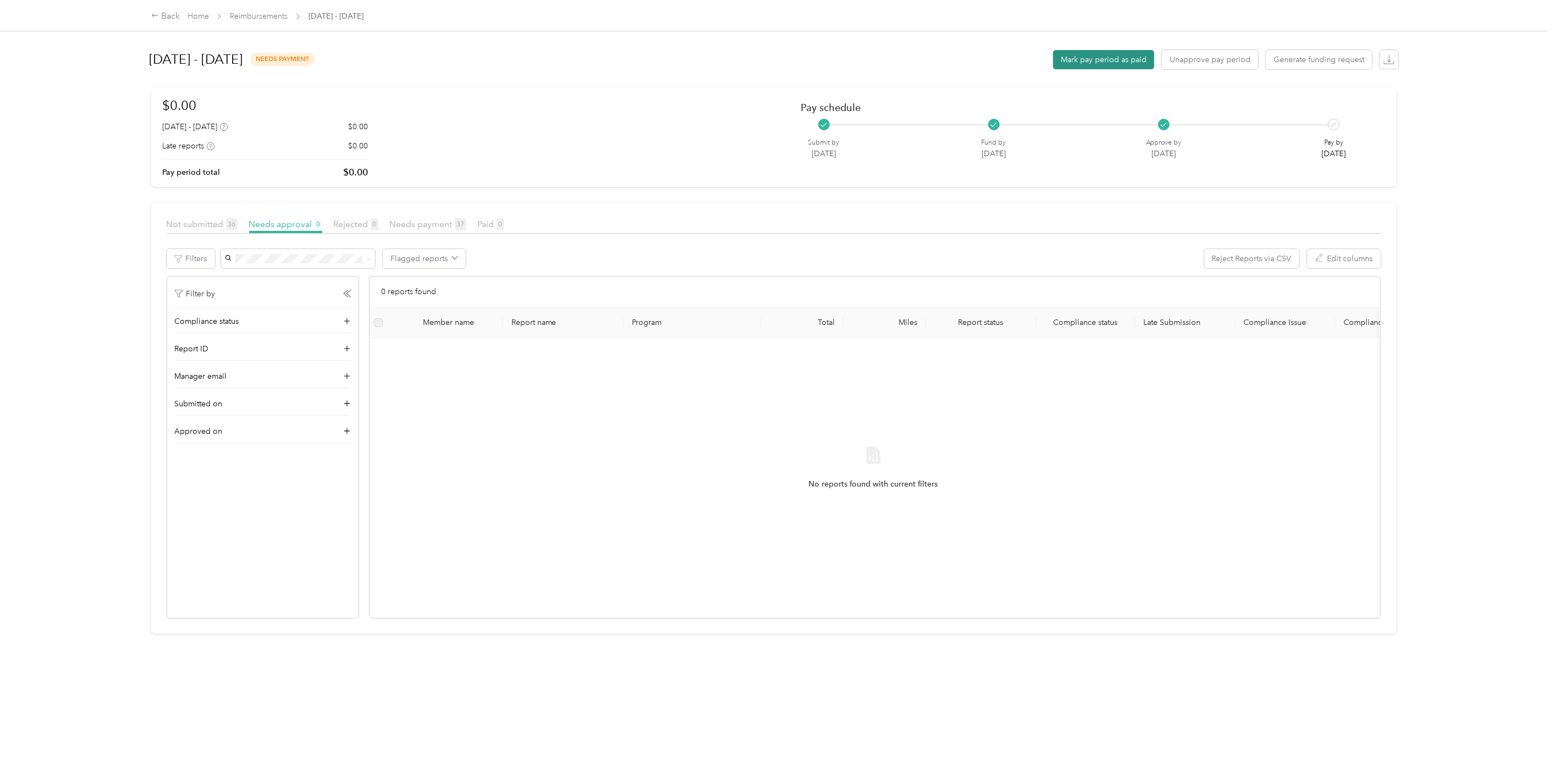
click at [1101, 56] on button "Mark pay period as paid" at bounding box center [1104, 60] width 101 height 19
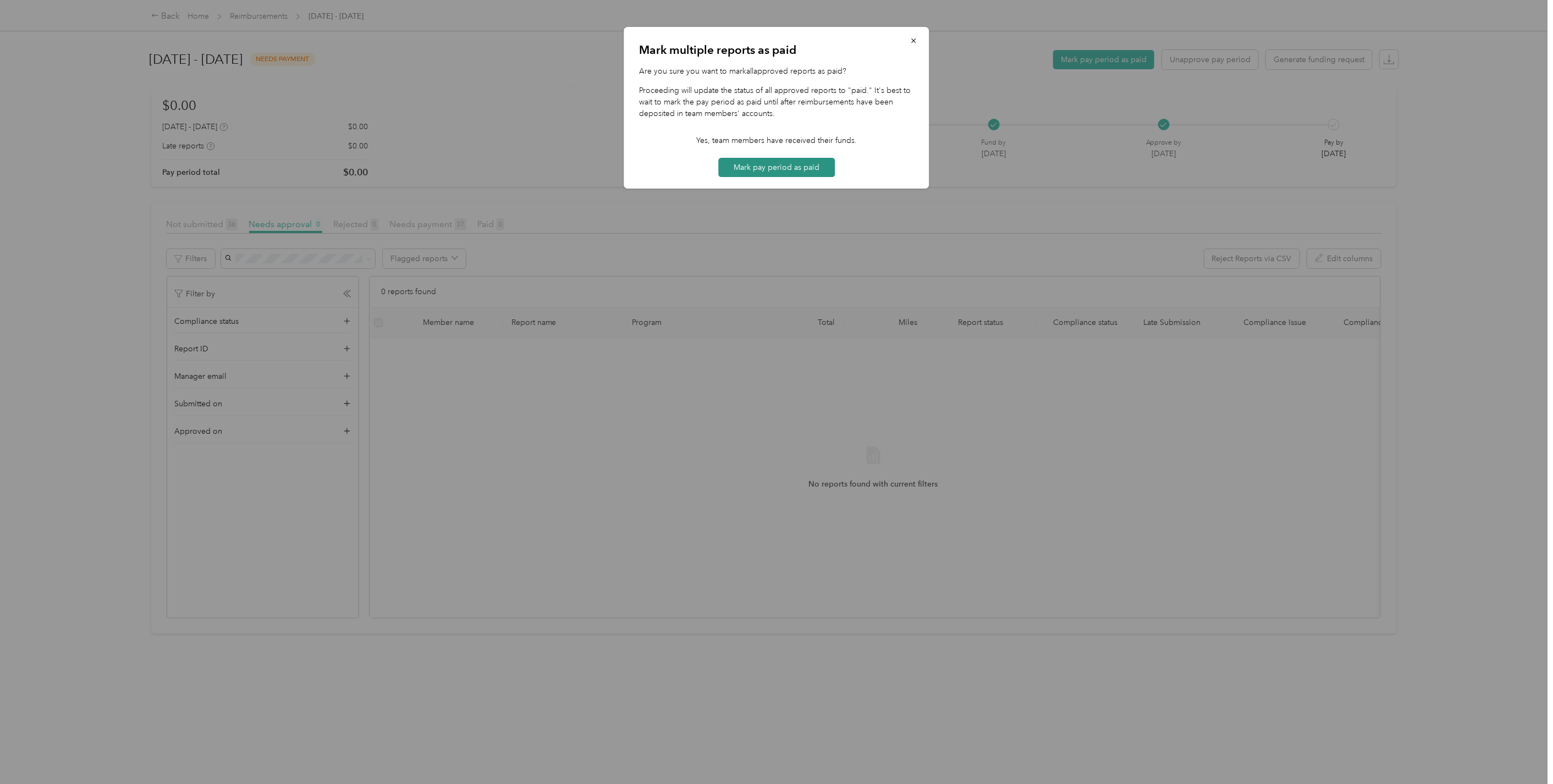
click at [780, 160] on button "Mark pay period as paid" at bounding box center [776, 168] width 116 height 19
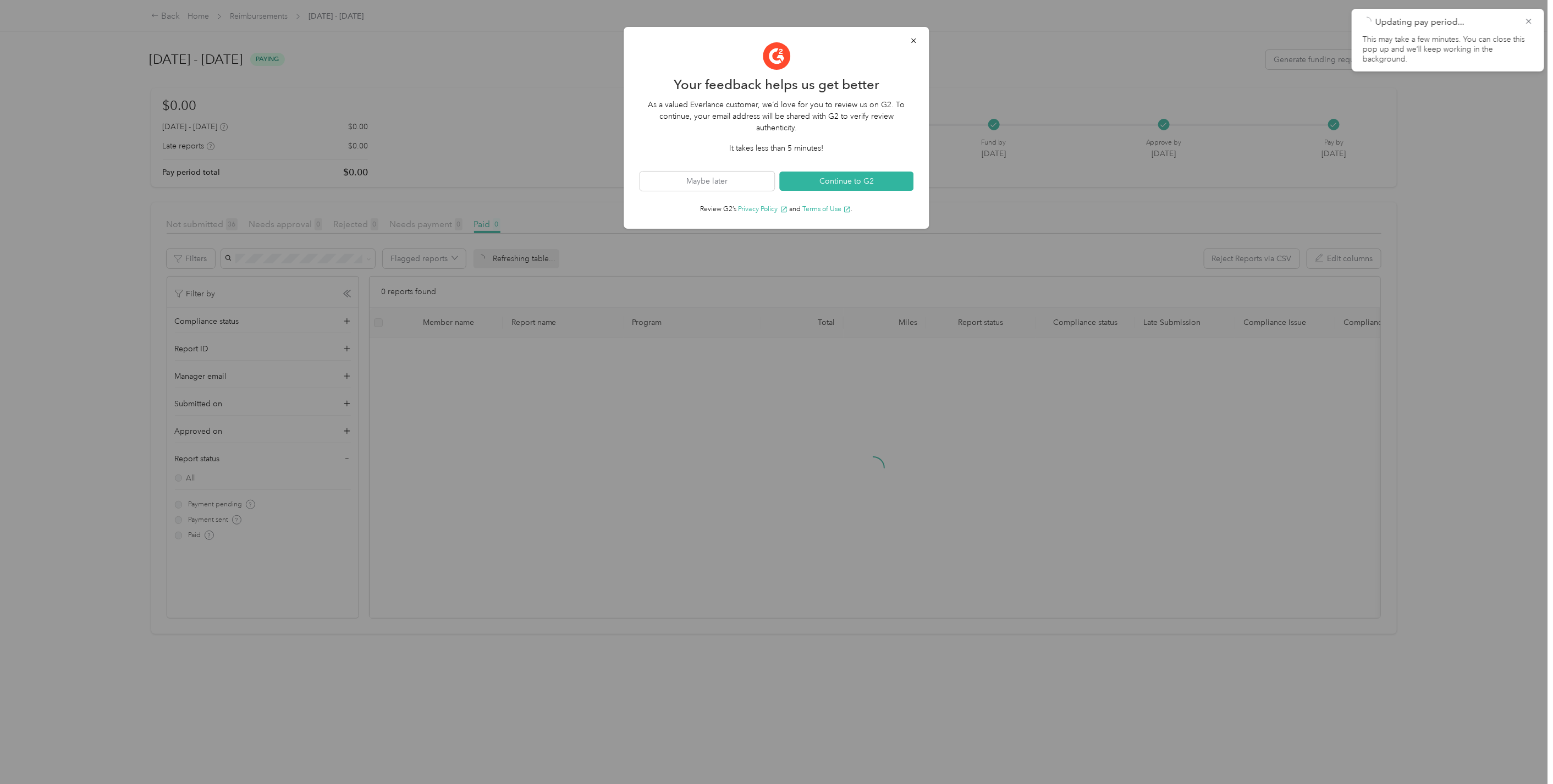
click at [913, 42] on icon "button" at bounding box center [914, 40] width 8 height 8
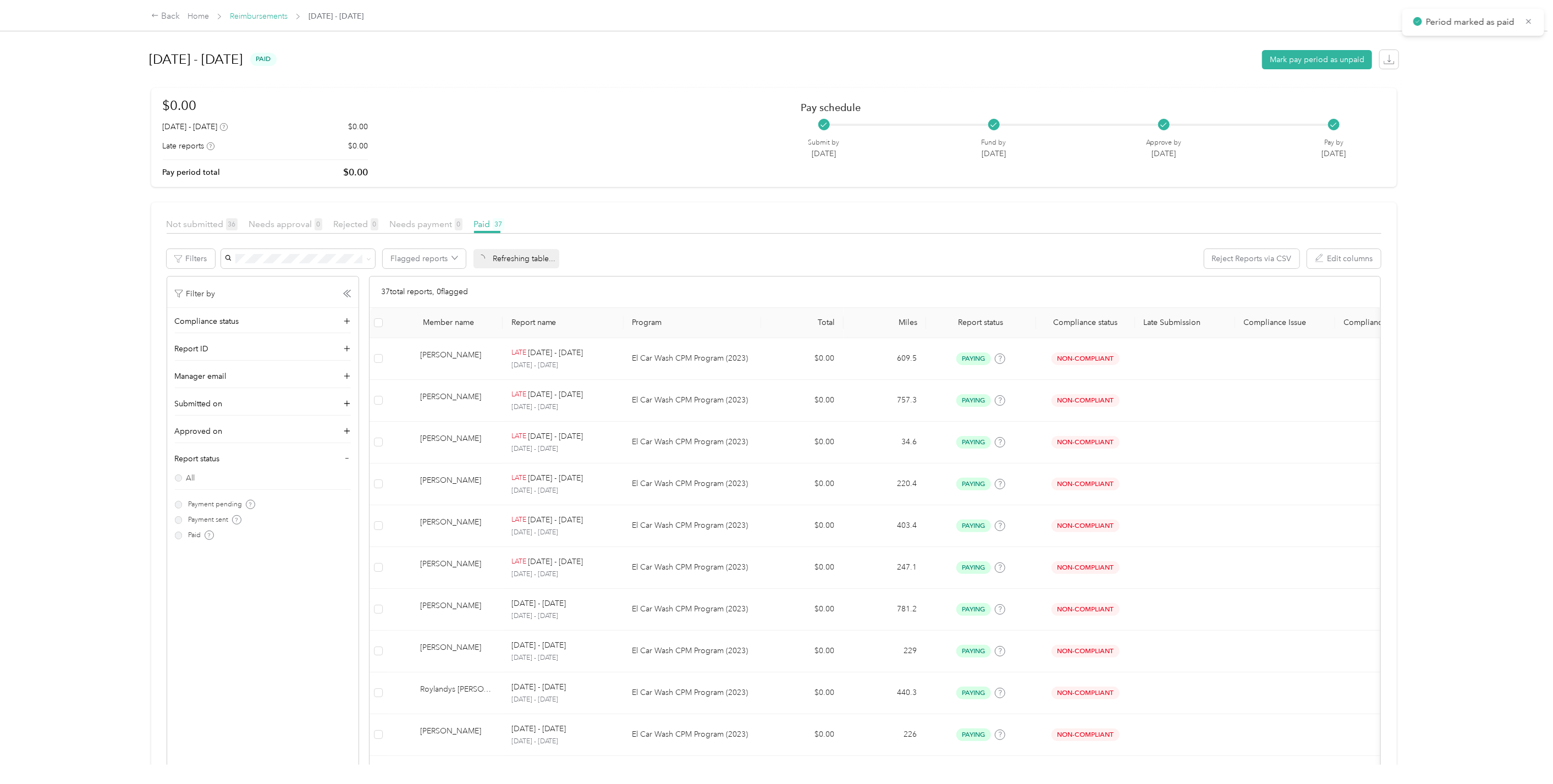
click at [252, 16] on link "Reimbursements" at bounding box center [259, 16] width 58 height 10
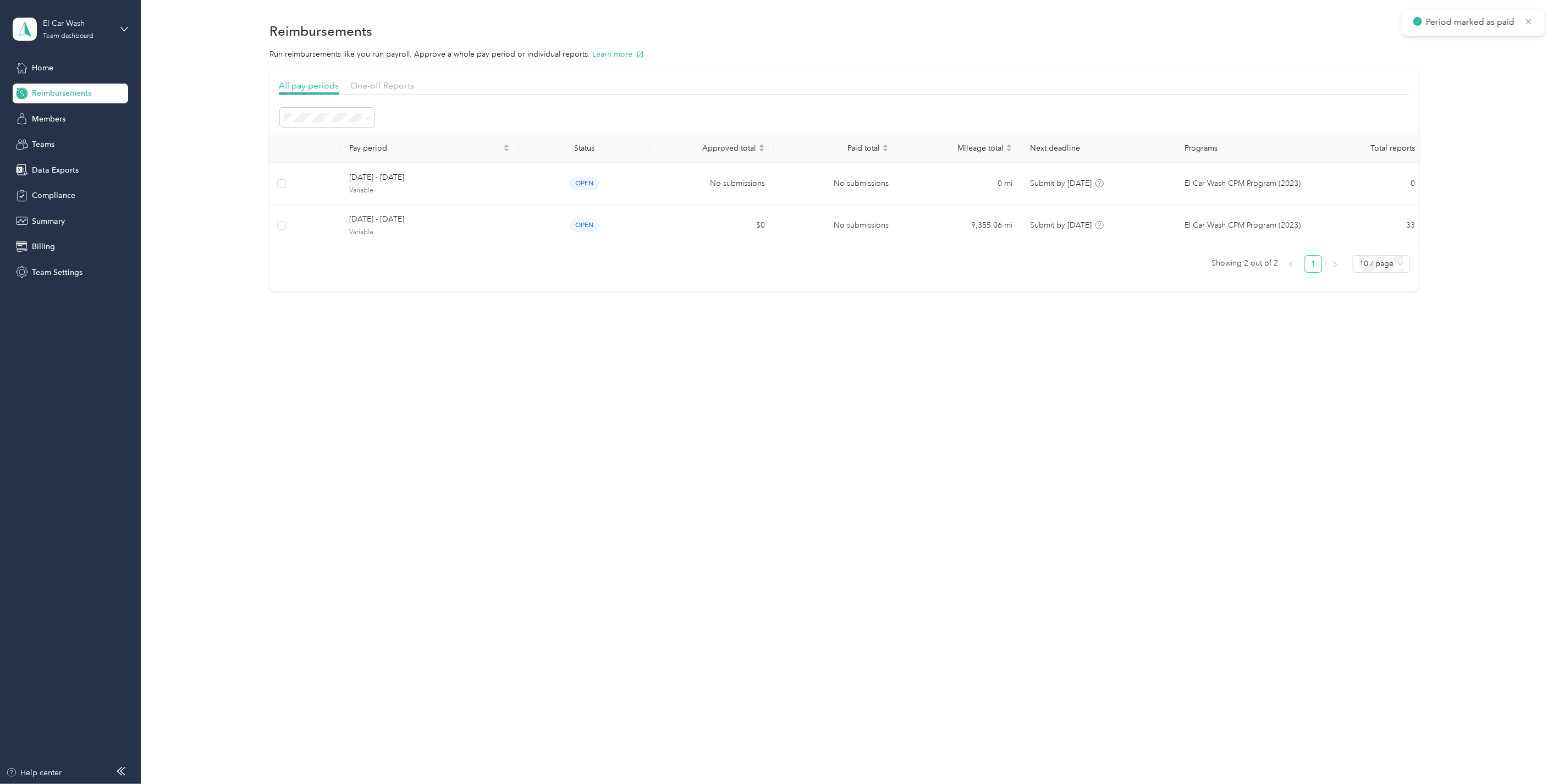
click at [763, 370] on div "Reimbursements Run reimbursements like you run payroll. Approve a whole pay per…" at bounding box center [844, 392] width 1407 height 784
click at [992, 18] on div "Reimbursements Run reimbursements like you run payroll. Approve a whole pay per…" at bounding box center [844, 175] width 1407 height 351
